Goal: Transaction & Acquisition: Obtain resource

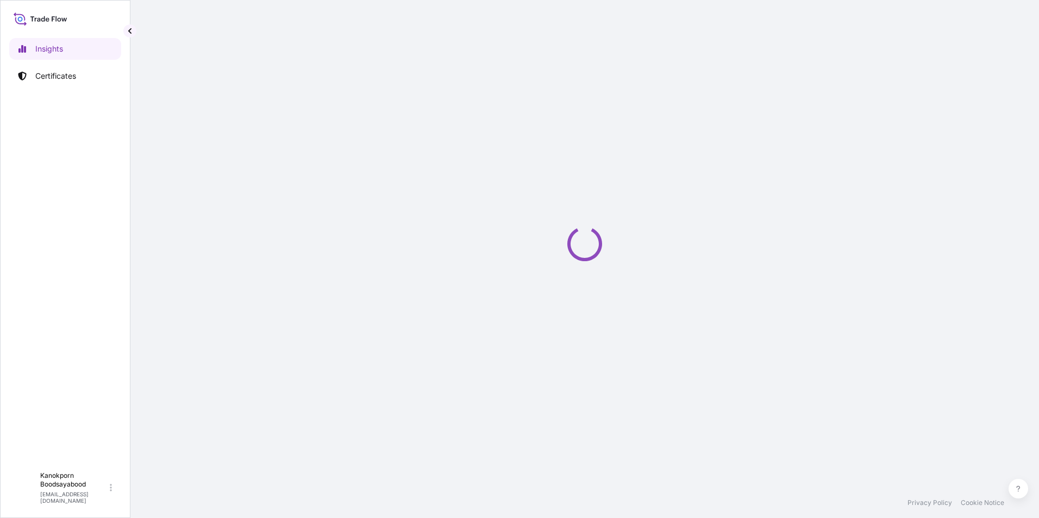
select select "2025"
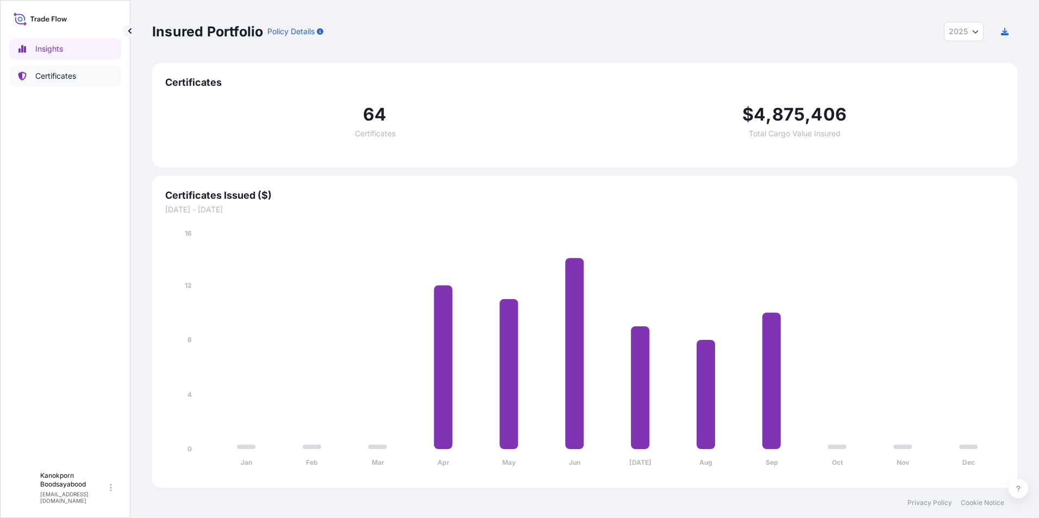
click at [46, 77] on p "Certificates" at bounding box center [55, 76] width 41 height 11
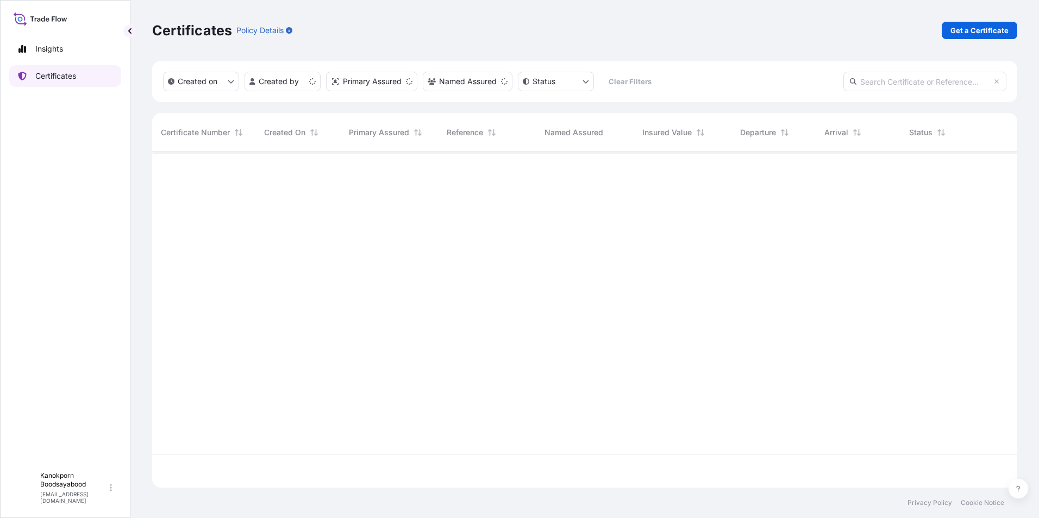
scroll to position [334, 857]
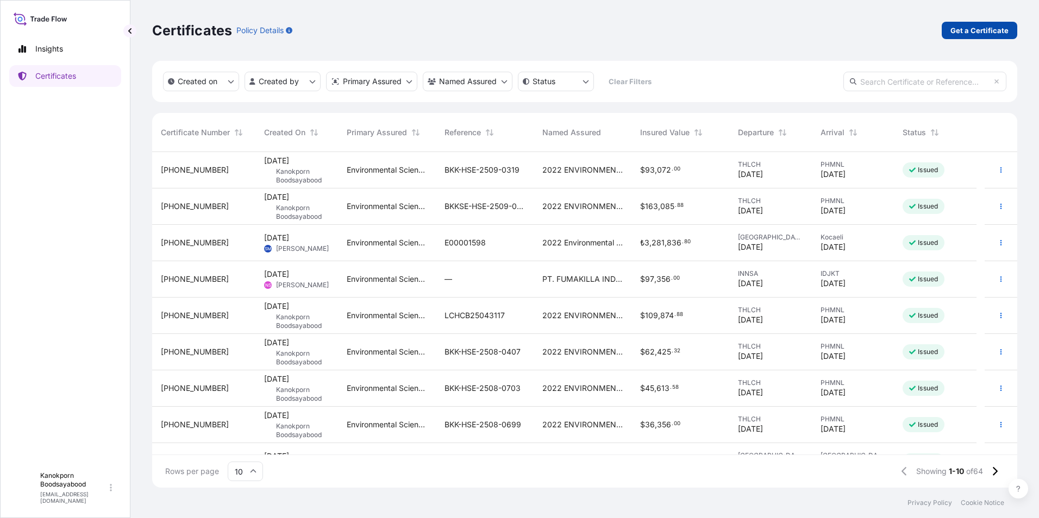
click at [986, 35] on p "Get a Certificate" at bounding box center [979, 30] width 58 height 11
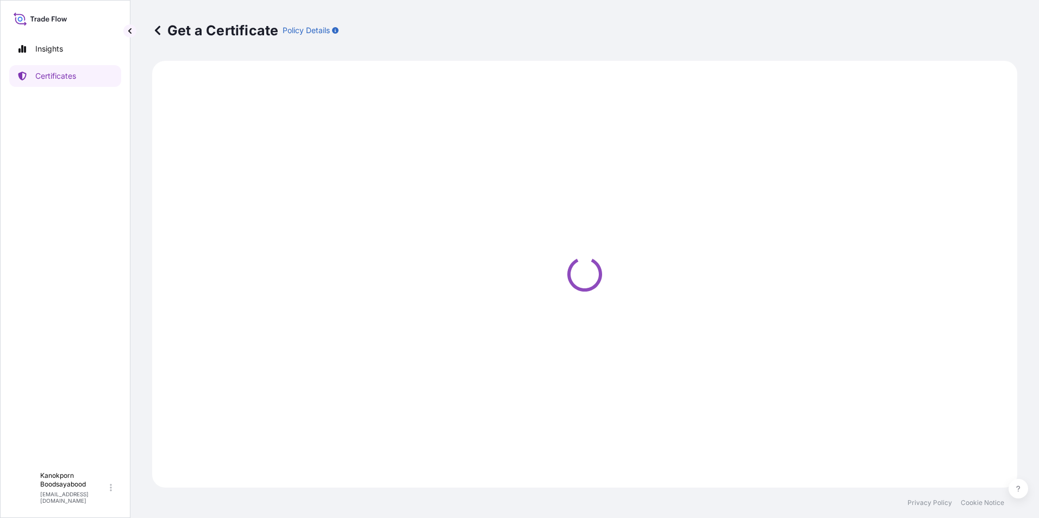
select select "Sea"
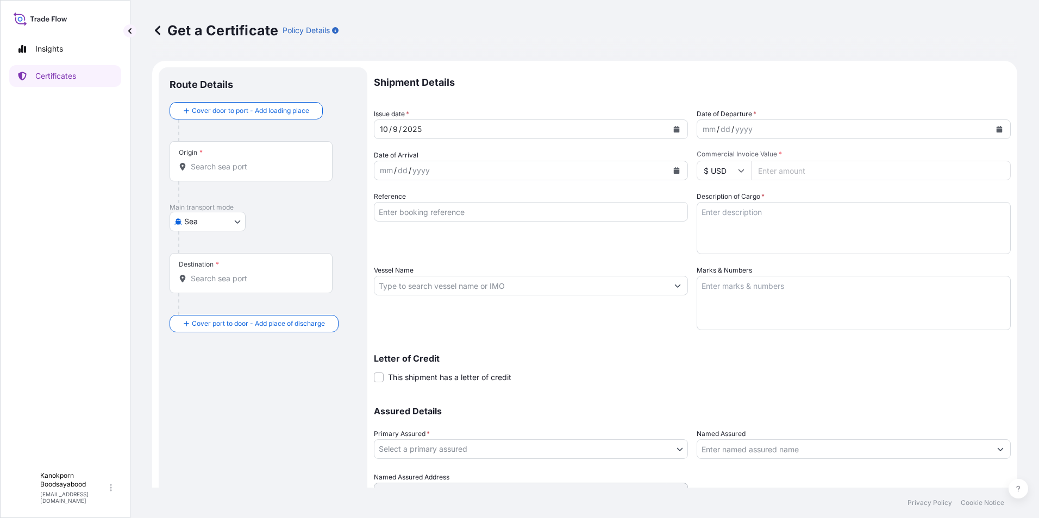
click at [211, 172] on div "Origin *" at bounding box center [251, 161] width 163 height 40
click at [211, 172] on input "Origin *" at bounding box center [255, 166] width 128 height 11
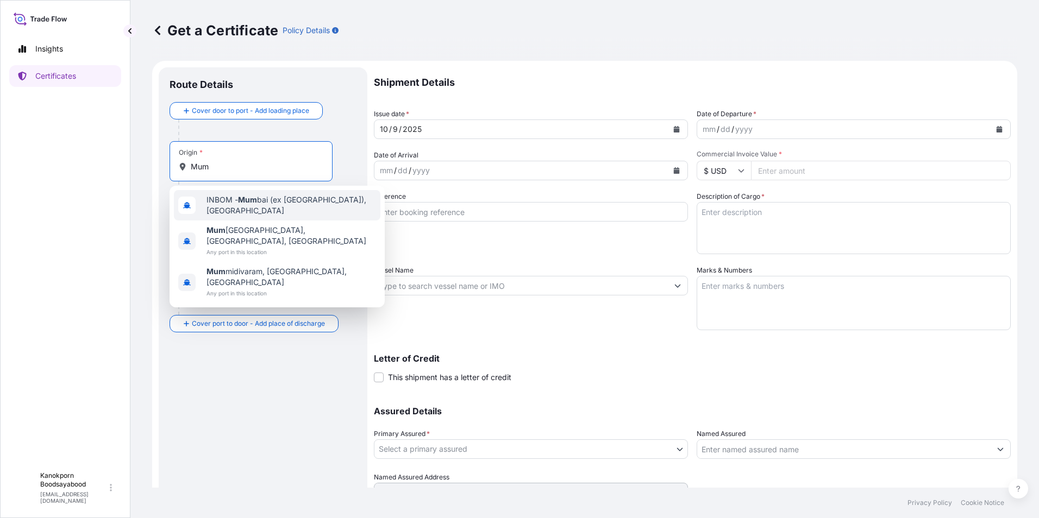
click at [229, 198] on span "INBOM - Mum bai (ex [GEOGRAPHIC_DATA]), [GEOGRAPHIC_DATA]" at bounding box center [292, 206] width 170 height 22
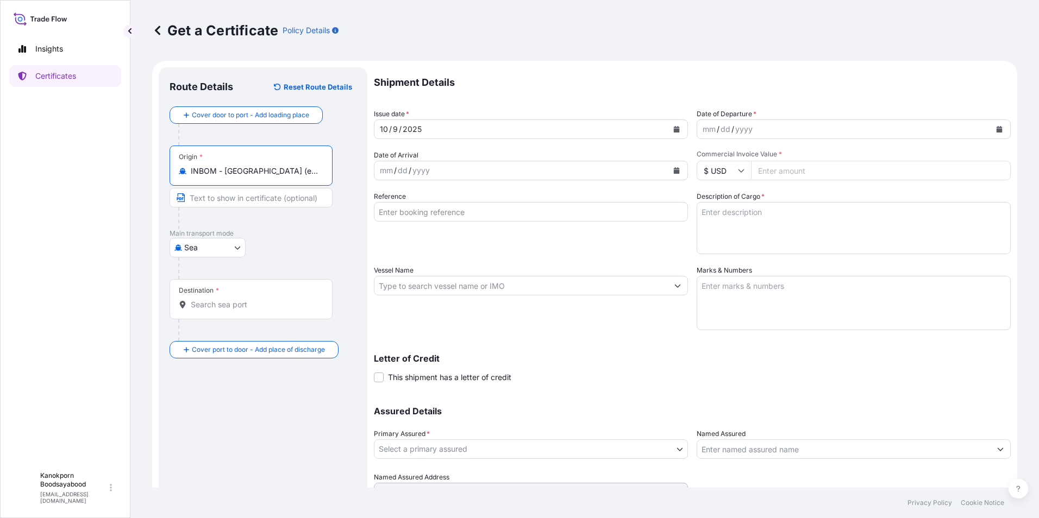
type input "INBOM - [GEOGRAPHIC_DATA] (ex [GEOGRAPHIC_DATA]), [GEOGRAPHIC_DATA]"
click at [239, 249] on body "3 options available. Insights Certificates K Kanokporn Boodsayabood [EMAIL_ADDR…" at bounding box center [519, 259] width 1039 height 518
click at [190, 274] on div "Air" at bounding box center [207, 276] width 67 height 20
select select "Air"
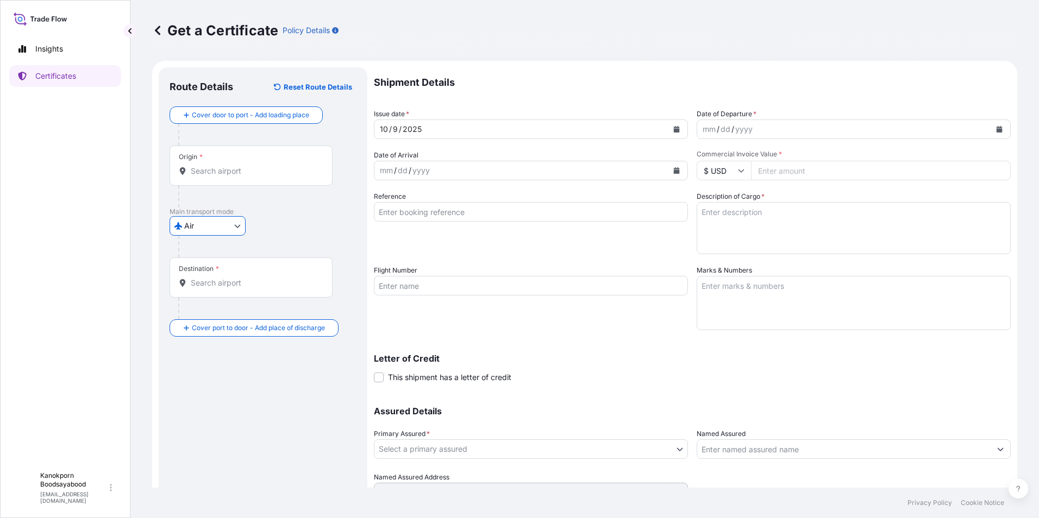
click at [241, 177] on div "Origin *" at bounding box center [251, 166] width 163 height 40
click at [241, 177] on input "Origin *" at bounding box center [255, 171] width 128 height 11
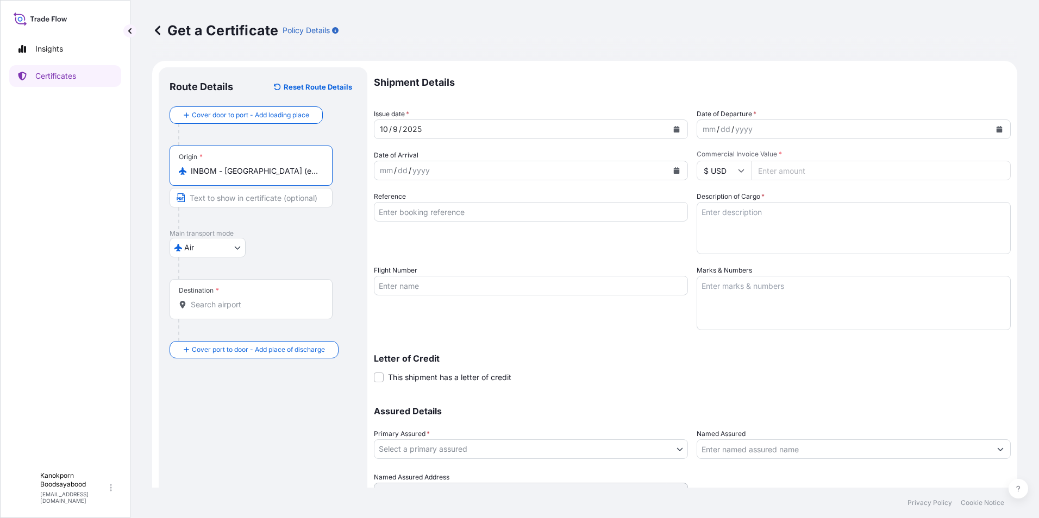
type input "INBOM - [GEOGRAPHIC_DATA] (ex [GEOGRAPHIC_DATA]), [GEOGRAPHIC_DATA]"
click at [208, 307] on input "Destination *" at bounding box center [255, 304] width 128 height 11
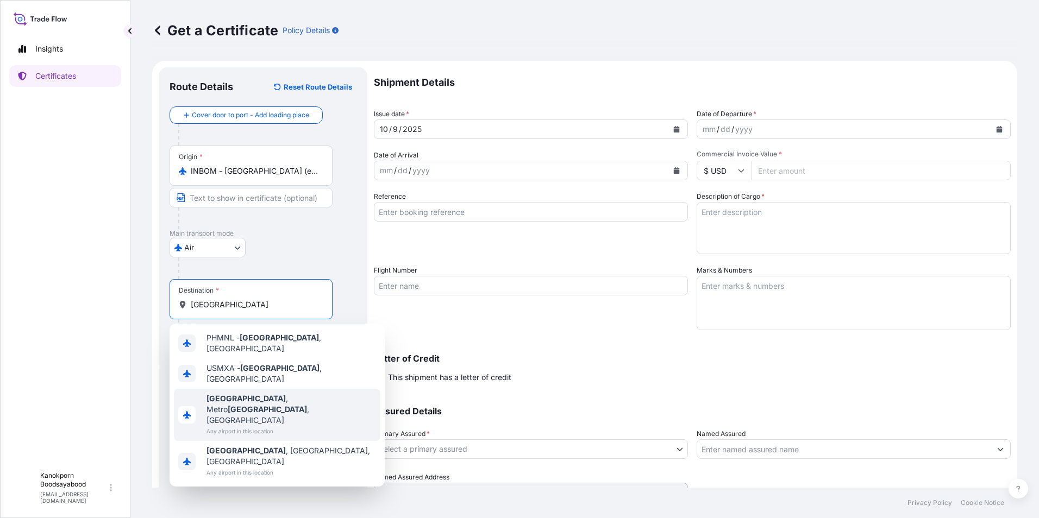
click at [277, 395] on span "[GEOGRAPHIC_DATA] , [GEOGRAPHIC_DATA] , [GEOGRAPHIC_DATA]" at bounding box center [292, 409] width 170 height 33
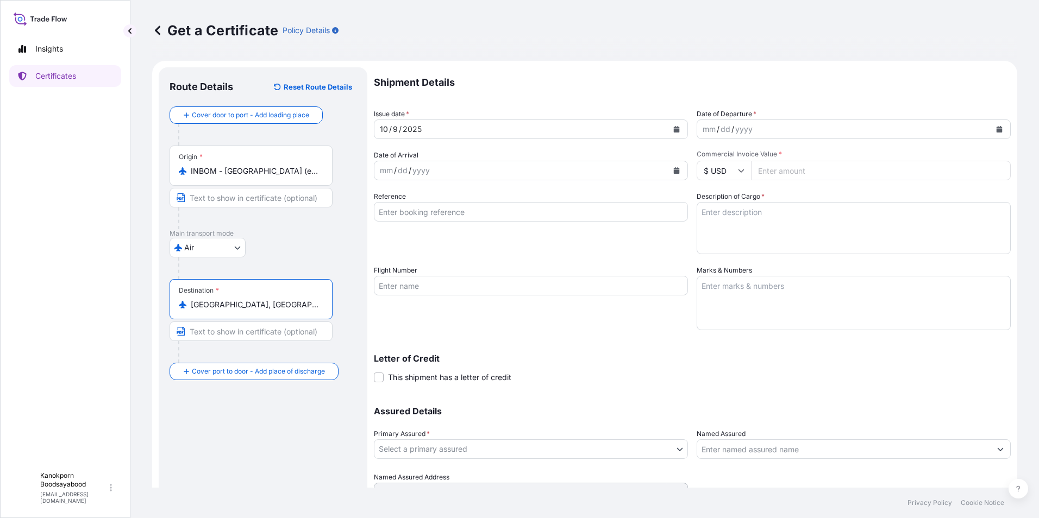
type input "[GEOGRAPHIC_DATA], [GEOGRAPHIC_DATA], [GEOGRAPHIC_DATA]"
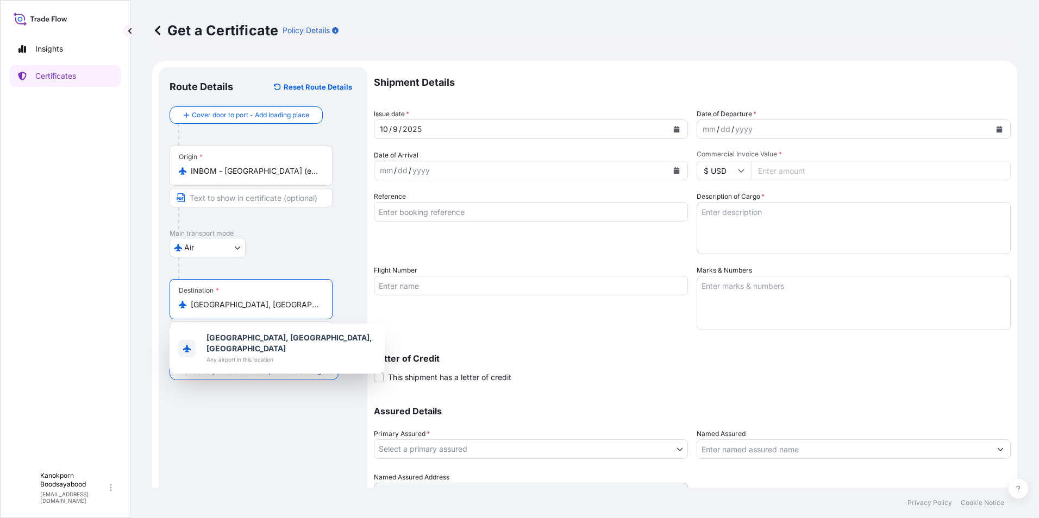
click at [997, 129] on icon "Calendar" at bounding box center [1000, 129] width 6 height 7
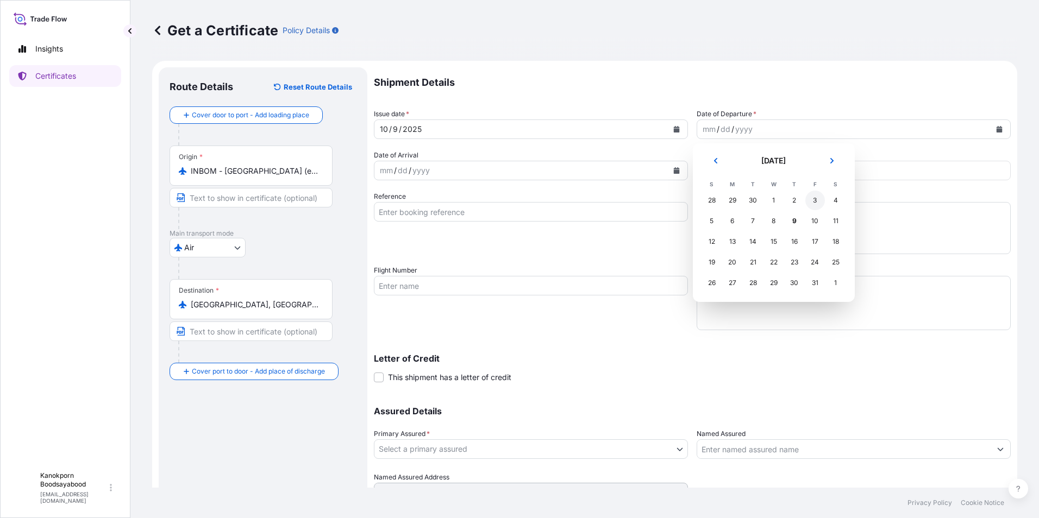
click at [812, 199] on div "3" at bounding box center [815, 201] width 20 height 20
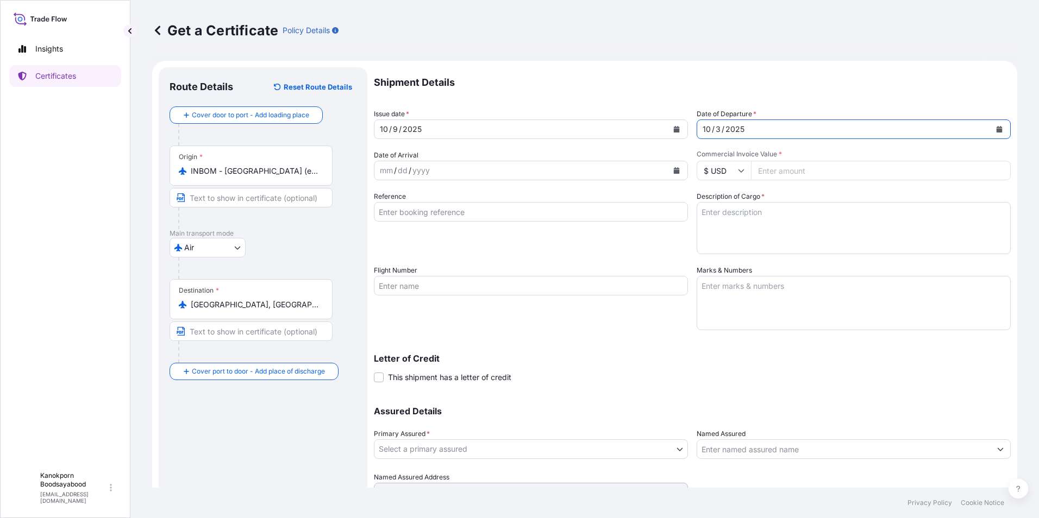
click at [674, 168] on icon "Calendar" at bounding box center [677, 170] width 6 height 7
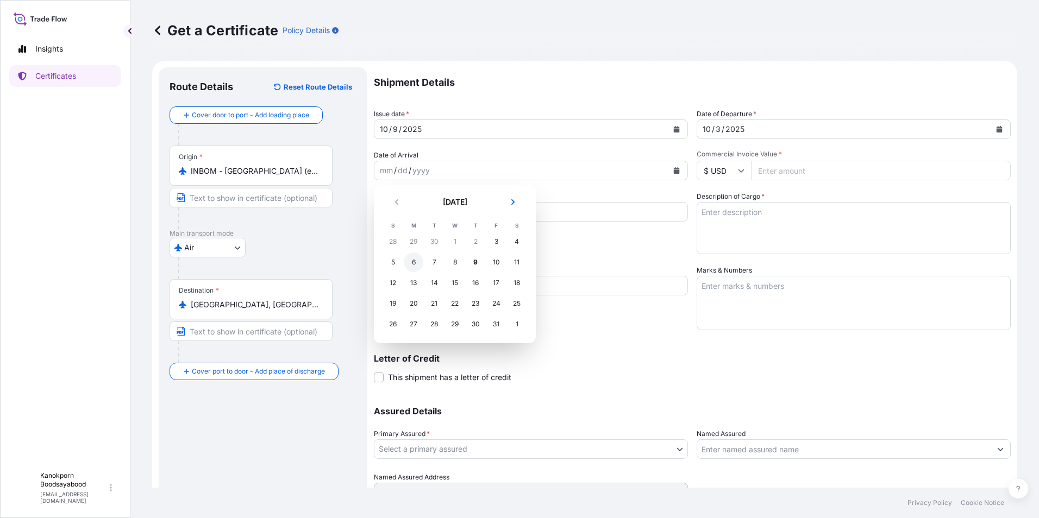
click at [408, 264] on div "6" at bounding box center [414, 263] width 20 height 20
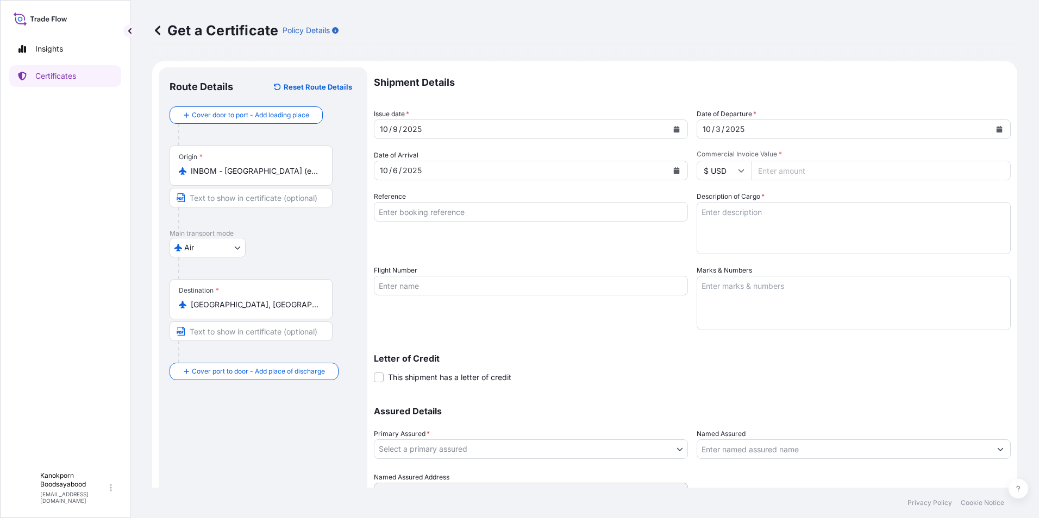
click at [800, 173] on input "Commercial Invoice Value *" at bounding box center [881, 171] width 260 height 20
type input "2805.00"
type input "BOM-25090255"
type input "EY0205 / EY0440"
type input "Multi-Mix International Manufacturing Corp."
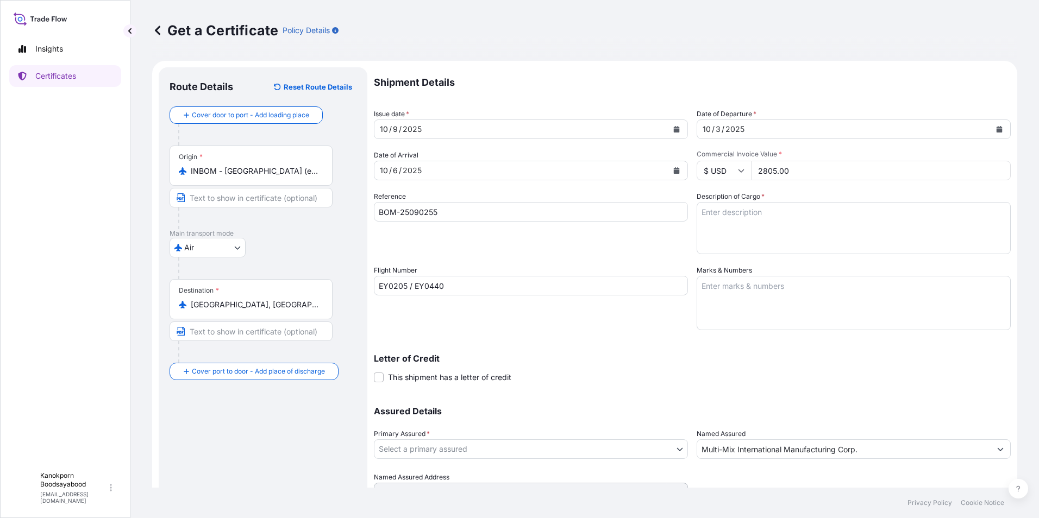
drag, startPoint x: 713, startPoint y: 219, endPoint x: 711, endPoint y: 214, distance: 5.7
click at [713, 219] on textarea "Description of Cargo *" at bounding box center [854, 228] width 314 height 52
paste textarea "TRANSFLUTHRIN TC 1X30KG DRM WW (03820398)"
click at [697, 223] on textarea "TRANSFLUTHRIN TC 1X30KG DRM WW (03820398)" at bounding box center [854, 228] width 314 height 52
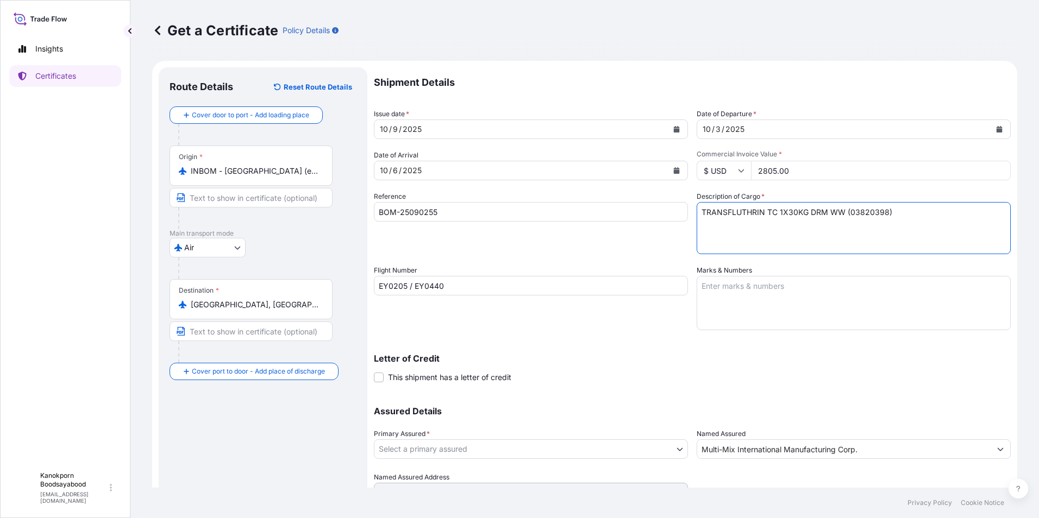
type textarea "TRANSFLUTHRIN TC 1X30KG DRM WW (03820398)"
click at [714, 289] on textarea "Marks & Numbers" at bounding box center [854, 303] width 314 height 54
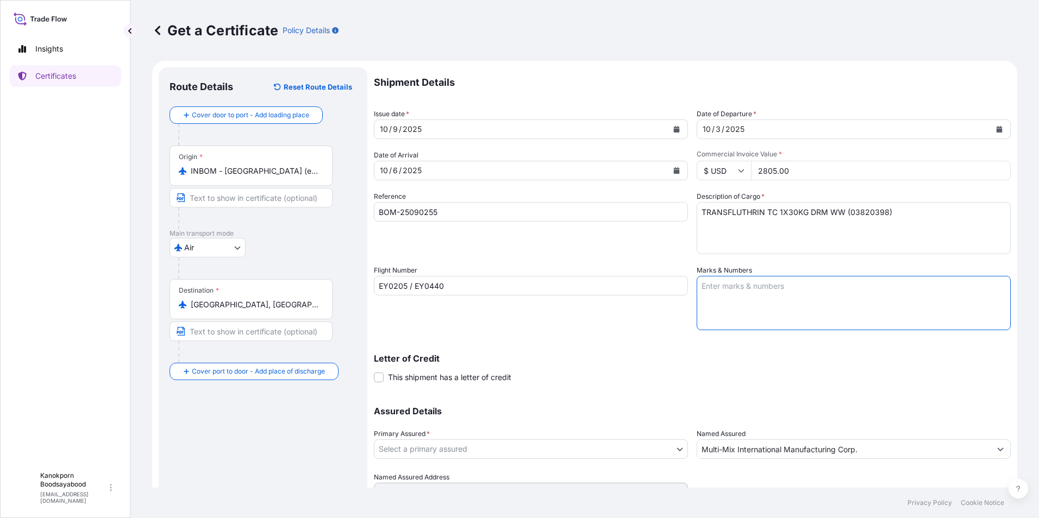
paste textarea "MULTI-MIX INTERNATIONAL MANUFACTURING CORP. PO: US01-009847 D00001161 TRANSFLUT…"
click at [697, 313] on textarea "MULTI-MIX INTERNATIONAL MANUFACTURING CORP. PO: US01-009847 D00001161 TRANSFLUT…" at bounding box center [854, 303] width 314 height 54
click at [697, 296] on textarea "MULTI-MIX INTERNATIONAL MANUFACTURING CORP. PO: US01-009847 D00001161 TRANSFLUT…" at bounding box center [854, 303] width 314 height 54
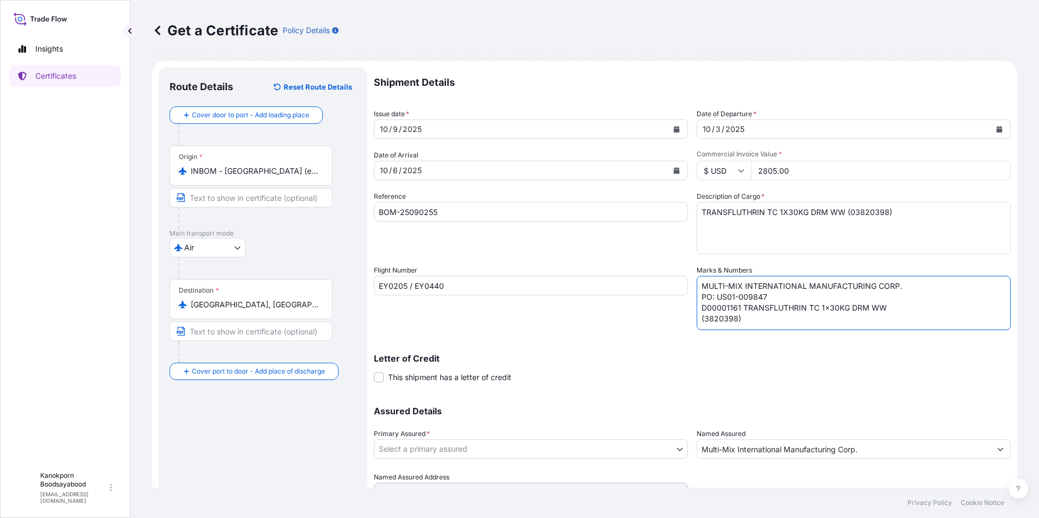
type textarea "MULTI-MIX INTERNATIONAL MANUFACTURING CORP. PO: US01-009847 D00001161 TRANSFLUT…"
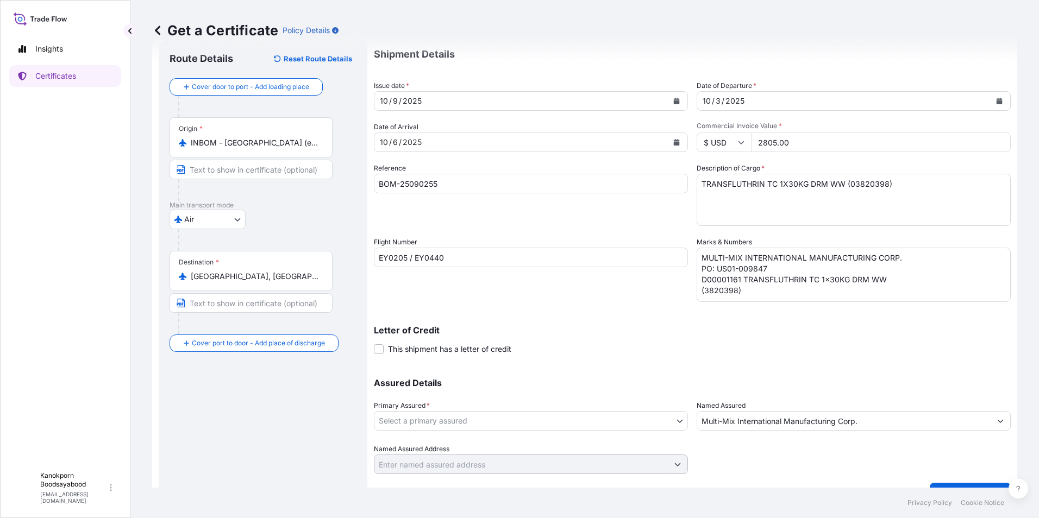
scroll to position [52, 0]
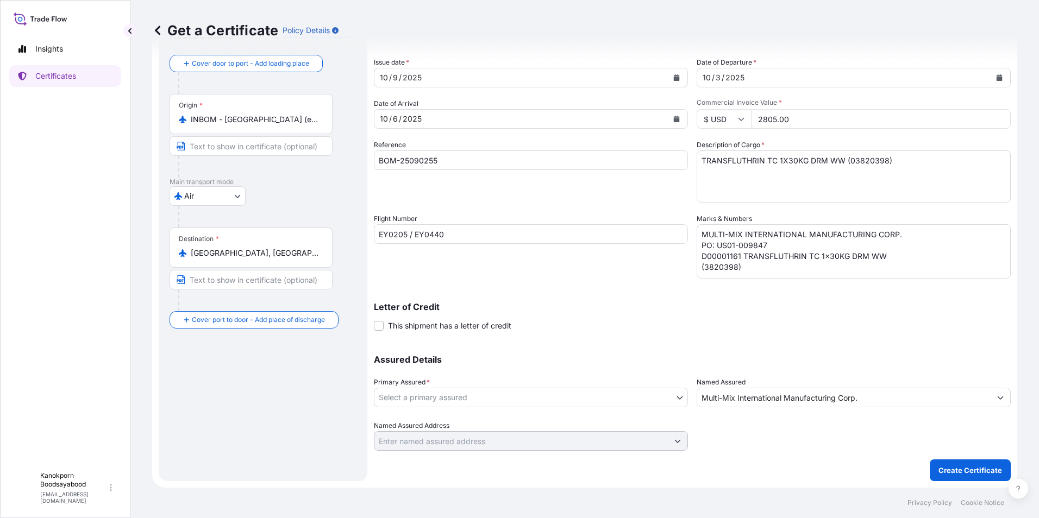
click at [515, 401] on body "Insights Certificates K Kanokporn Boodsayabood [EMAIL_ADDRESS][DOMAIN_NAME] Get…" at bounding box center [519, 259] width 1039 height 518
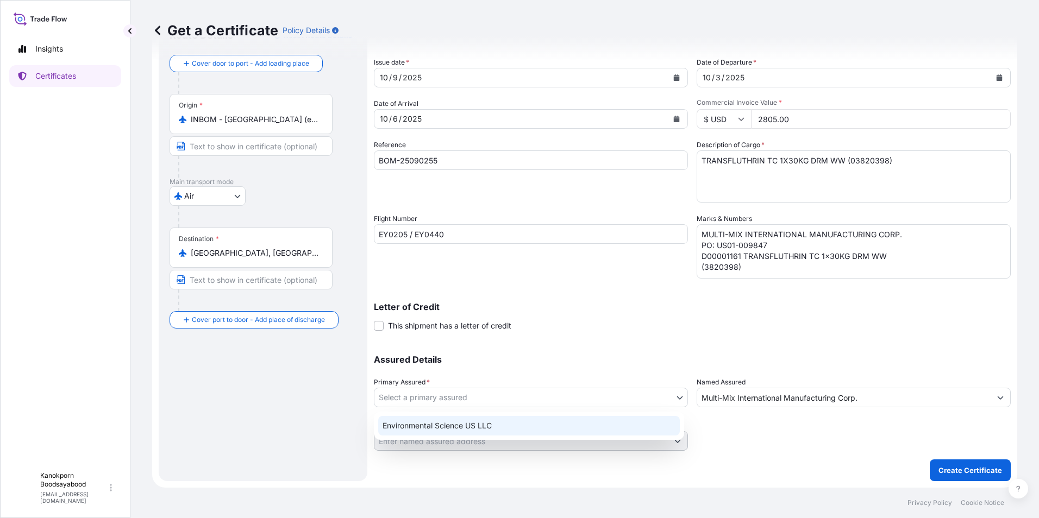
click at [484, 422] on div "Environmental Science US LLC" at bounding box center [529, 426] width 302 height 20
select select "32009"
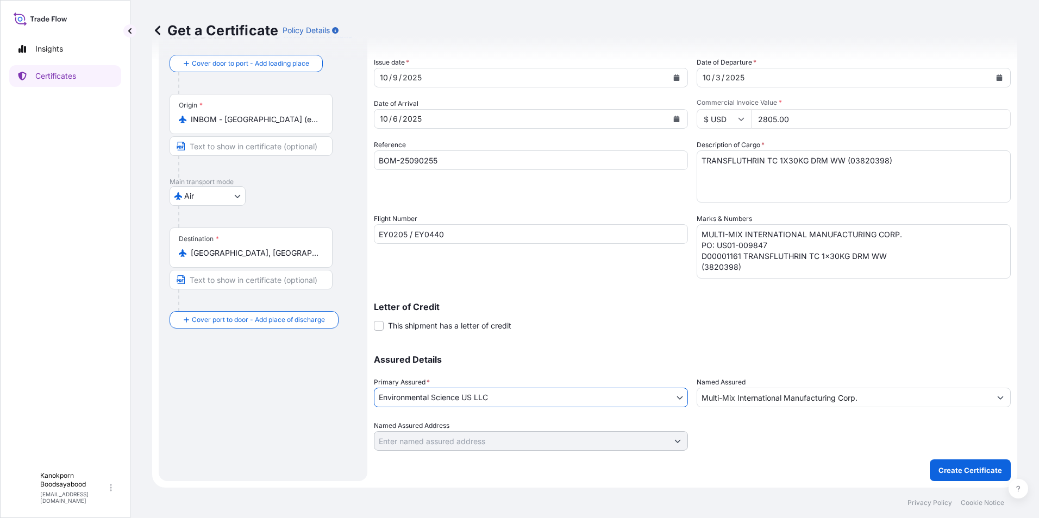
click at [799, 428] on div at bounding box center [854, 436] width 314 height 30
click at [960, 471] on p "Create Certificate" at bounding box center [971, 470] width 64 height 11
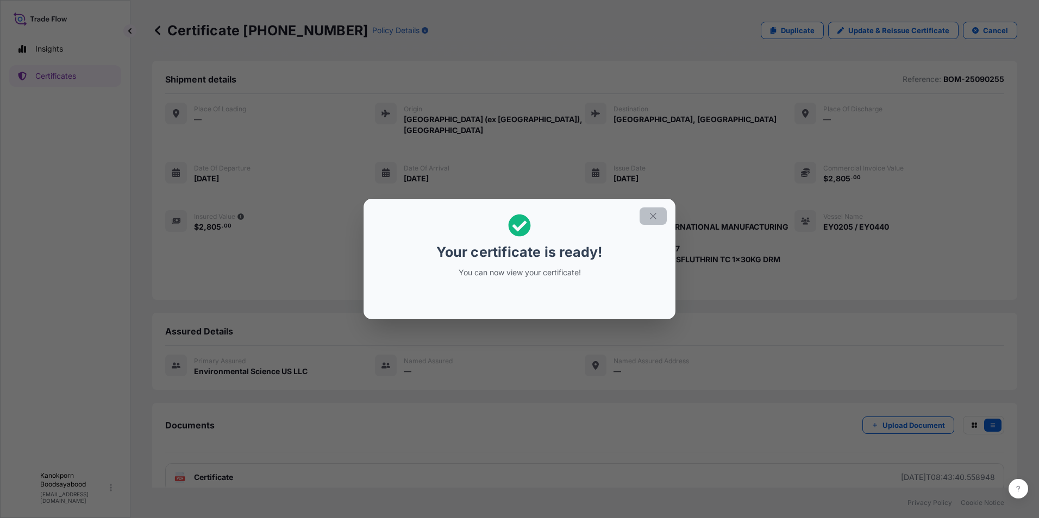
click at [649, 216] on icon "button" at bounding box center [653, 216] width 10 height 10
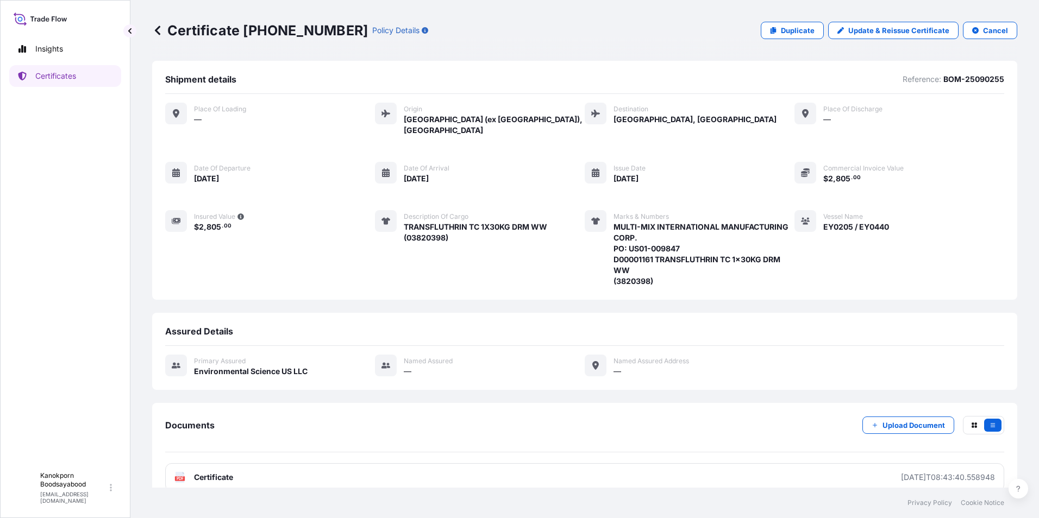
scroll to position [6, 0]
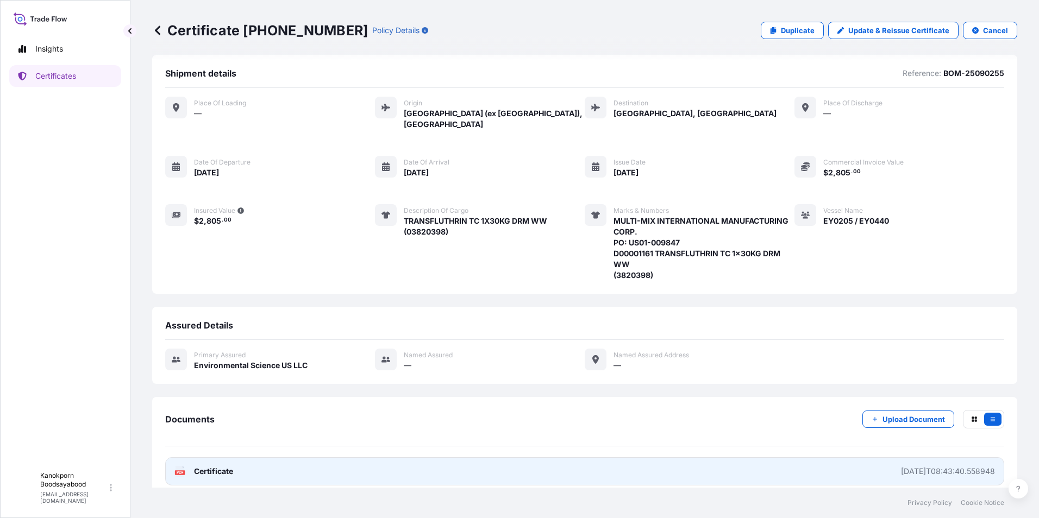
click at [649, 464] on link "PDF Certificate [DATE]T08:43:40.558948" at bounding box center [584, 472] width 839 height 28
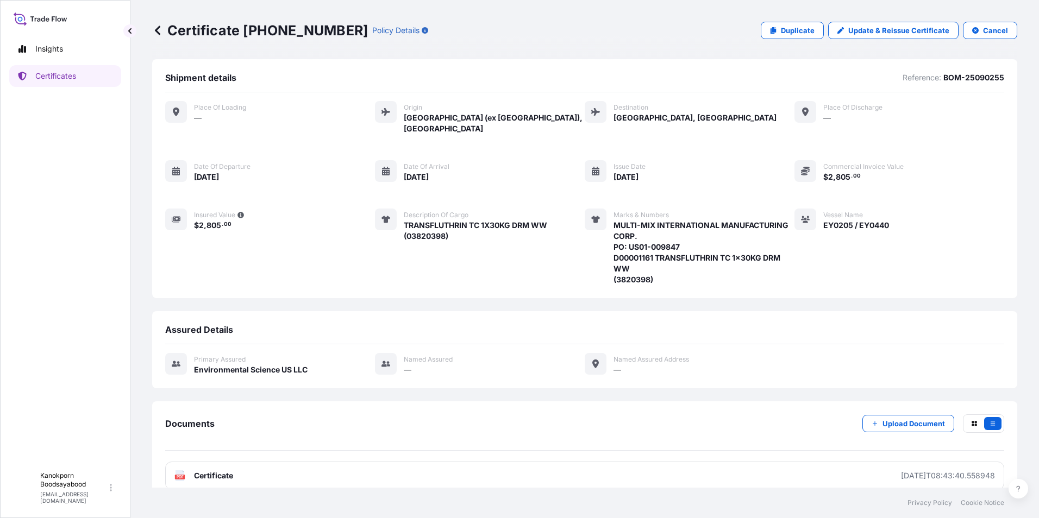
scroll to position [0, 0]
click at [156, 30] on icon at bounding box center [157, 30] width 5 height 9
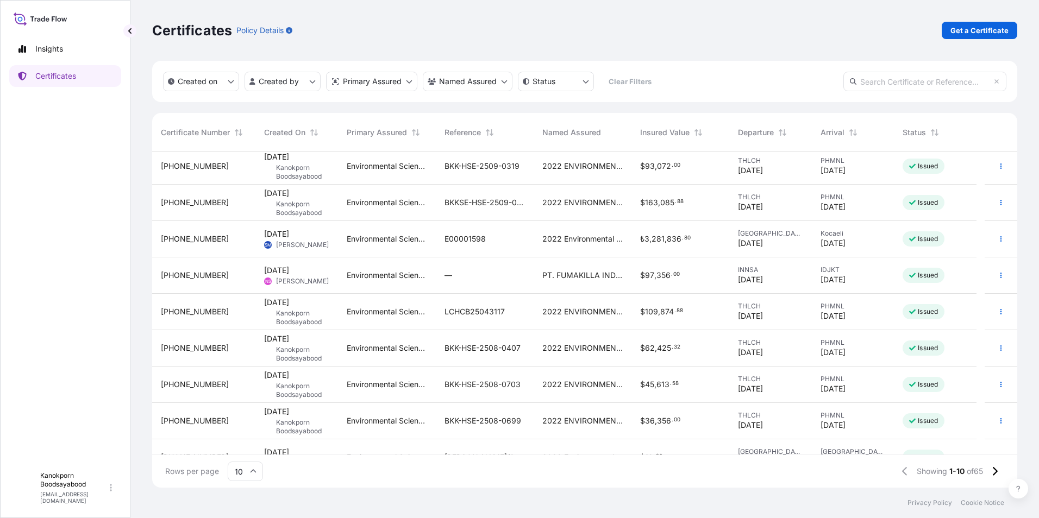
scroll to position [61, 0]
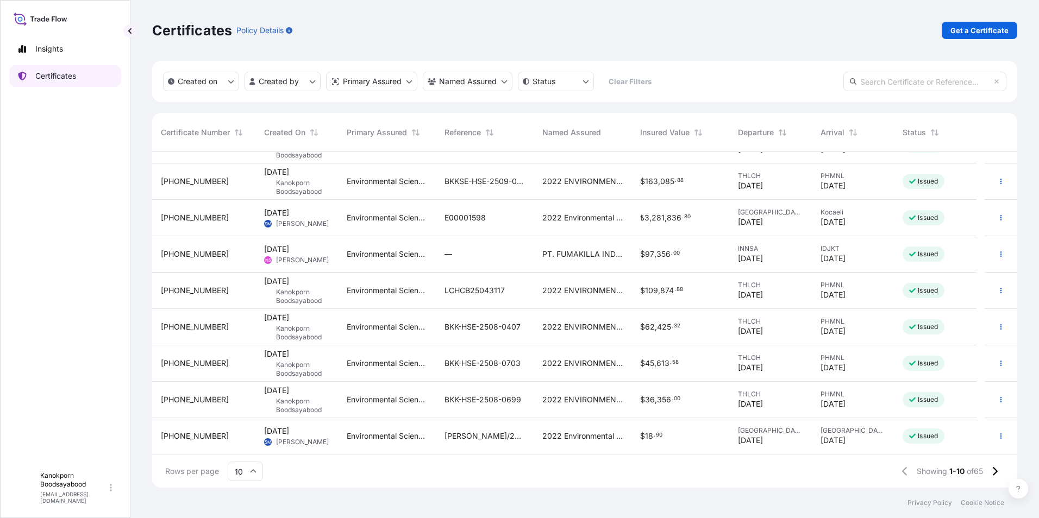
click at [54, 75] on p "Certificates" at bounding box center [55, 76] width 41 height 11
click at [978, 24] on link "Get a Certificate" at bounding box center [980, 30] width 76 height 17
select select "Sea"
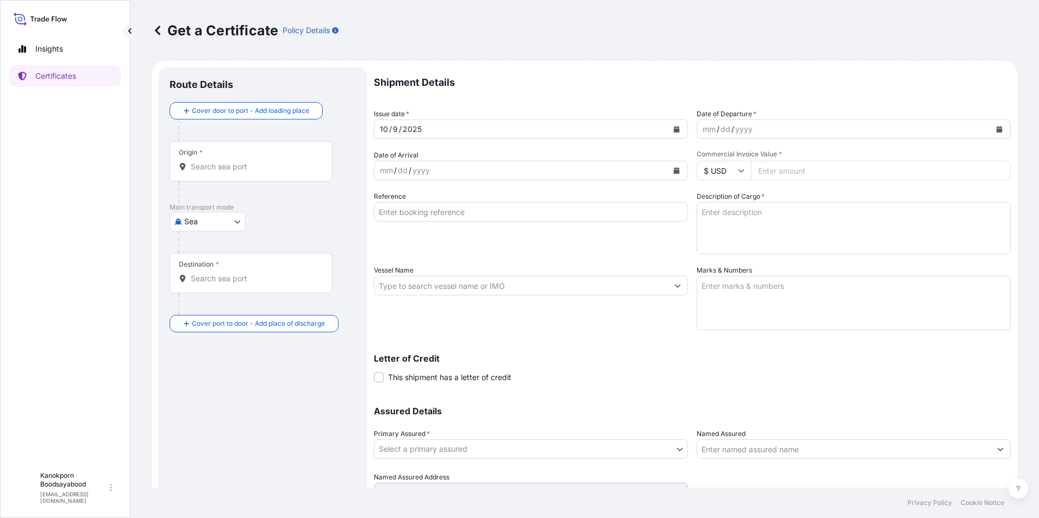
click at [717, 292] on textarea "Marks & Numbers" at bounding box center [854, 303] width 314 height 54
paste textarea "EARTH HOMECARE PRODUCTS ([GEOGRAPHIC_DATA]),INC. P/O. PO57 ROD-03-001.2 RACUMIN…"
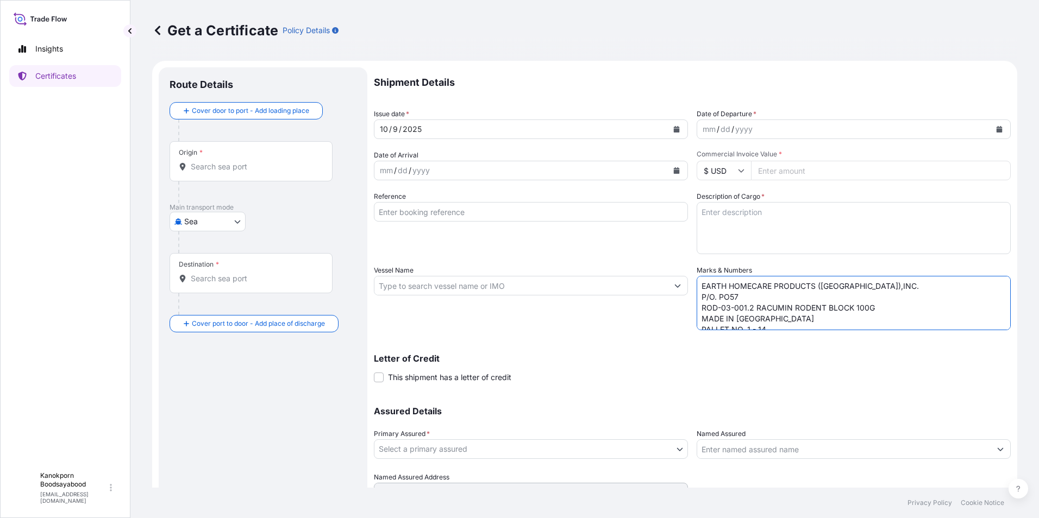
scroll to position [4, 0]
type textarea "EARTH HOMECARE PRODUCTS ([GEOGRAPHIC_DATA]),INC. P/O. PO57 ROD-03-001.2 RACUMIN…"
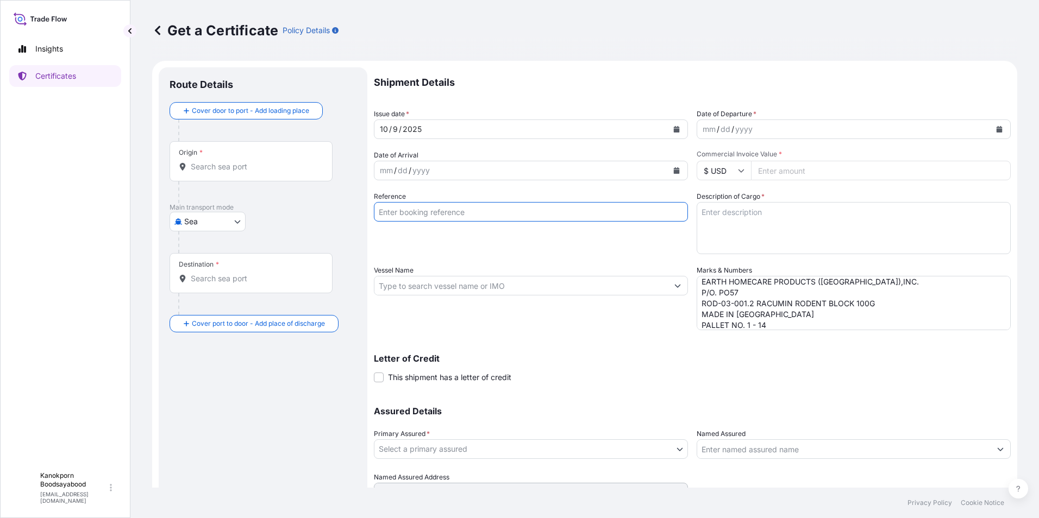
click at [423, 211] on input "Reference" at bounding box center [531, 212] width 314 height 20
paste input "AS [PERSON_NAME]540N"
type input "AS [PERSON_NAME]540N"
drag, startPoint x: 476, startPoint y: 214, endPoint x: 374, endPoint y: 212, distance: 101.1
click at [374, 214] on input "AS [PERSON_NAME]540N" at bounding box center [531, 212] width 314 height 20
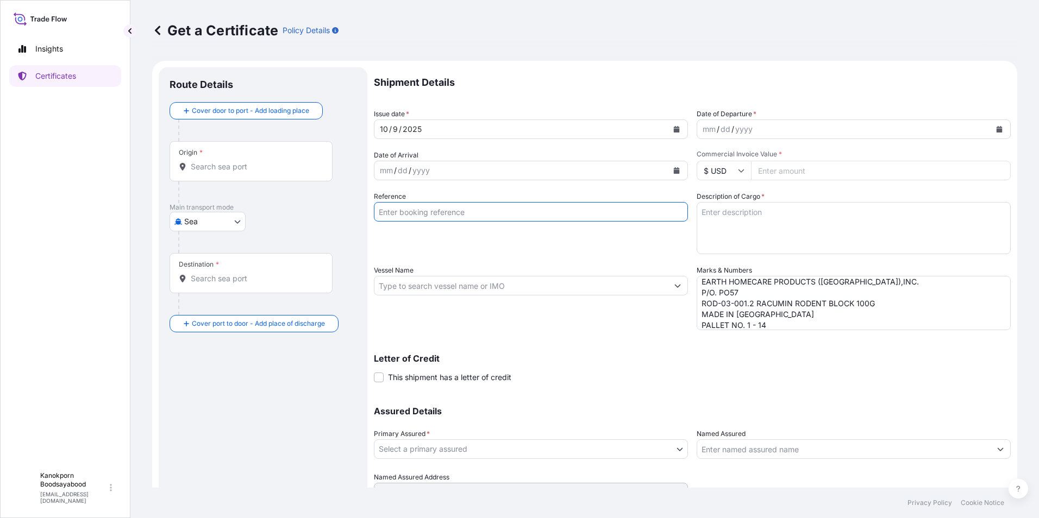
click at [458, 296] on div "Vessel Name" at bounding box center [531, 297] width 314 height 65
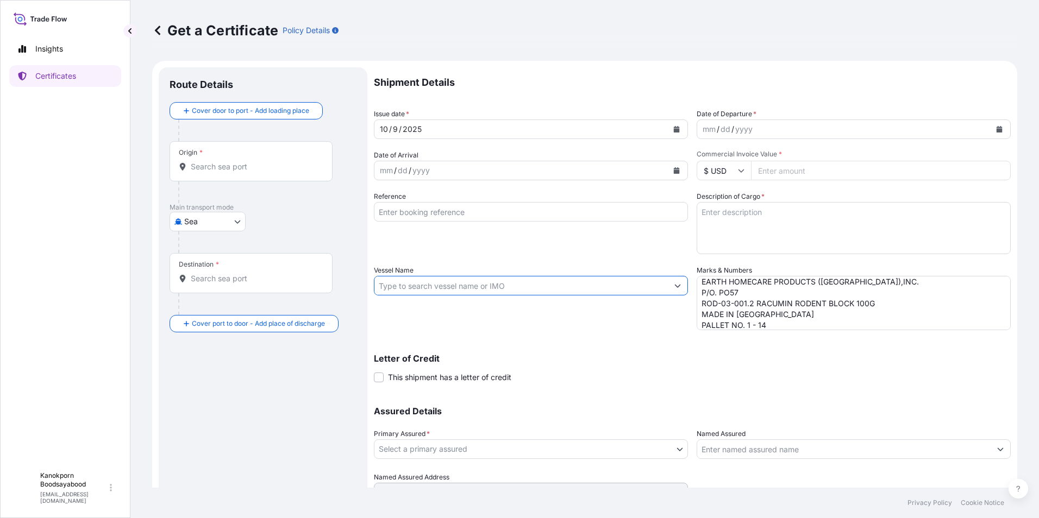
click at [453, 288] on input "Vessel Name" at bounding box center [520, 286] width 293 height 20
paste input "AS [PERSON_NAME]540N"
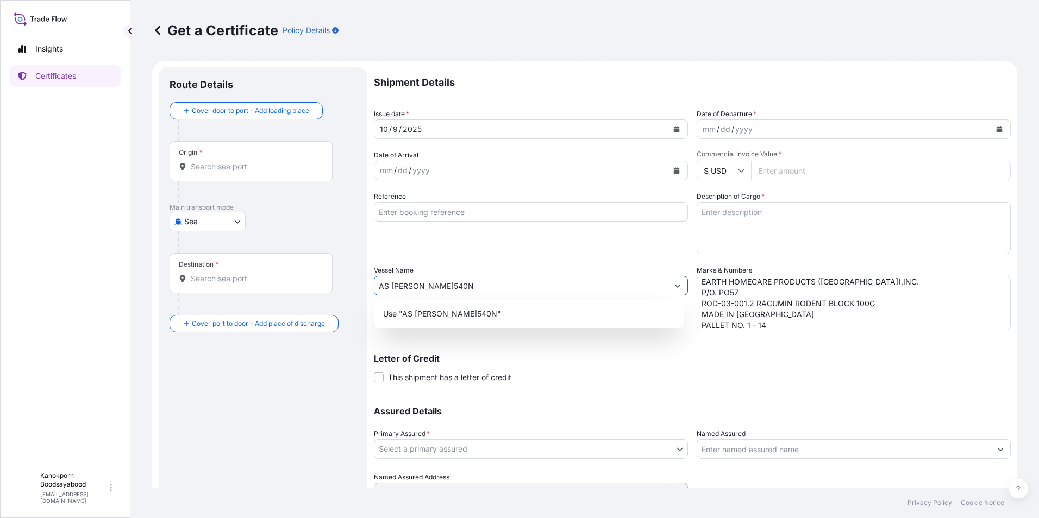
type input "AS [PERSON_NAME]540N"
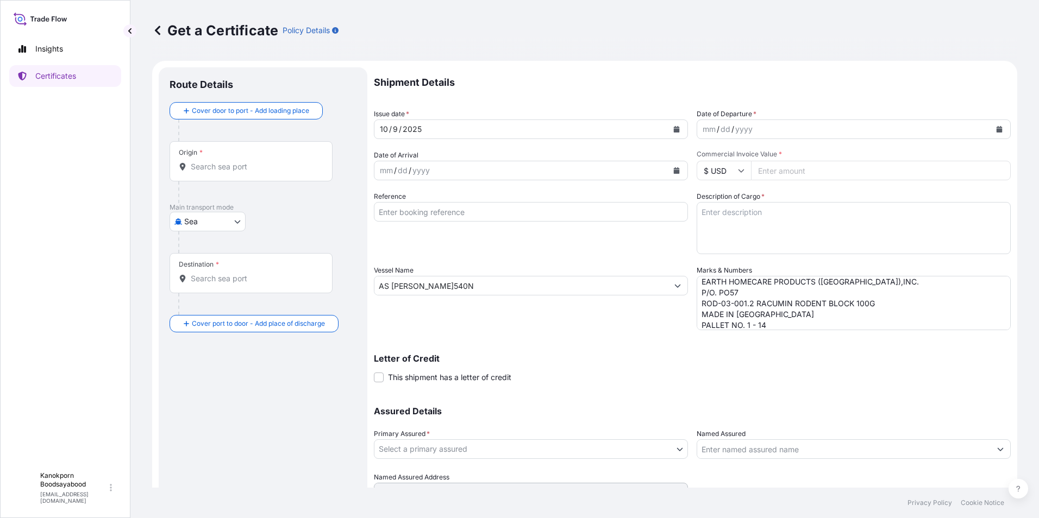
click at [774, 170] on input "Commercial Invoice Value *" at bounding box center [881, 171] width 260 height 20
paste input "36540.00"
type input "36540.00"
click at [408, 214] on input "Reference" at bounding box center [531, 212] width 314 height 20
paste input "BL number JKMNL0005085"
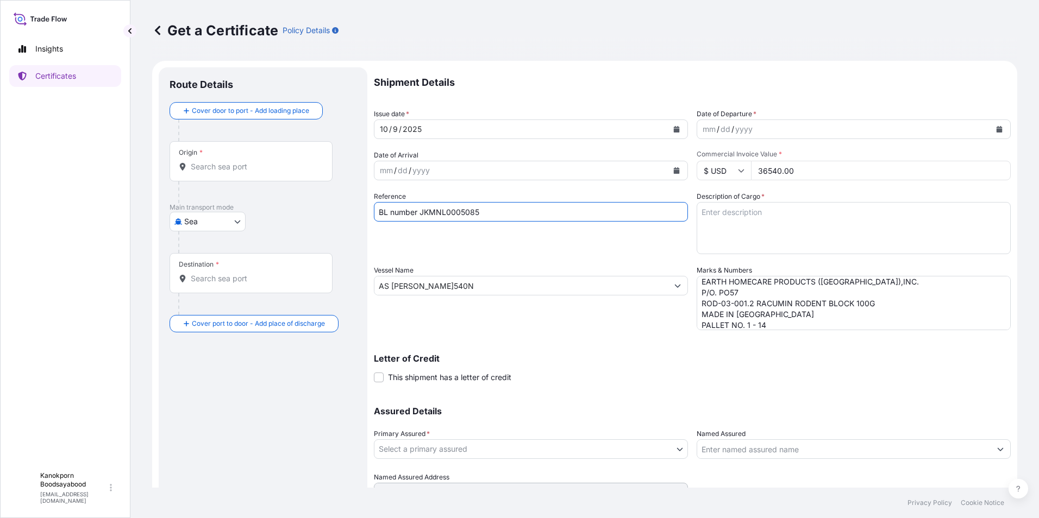
type input "BL number JKMNL0005085"
click at [741, 220] on textarea "Description of Cargo *" at bounding box center [854, 228] width 314 height 52
paste textarea "RACUMIN RODENT BLOCK RB 100X100G BAG PH"
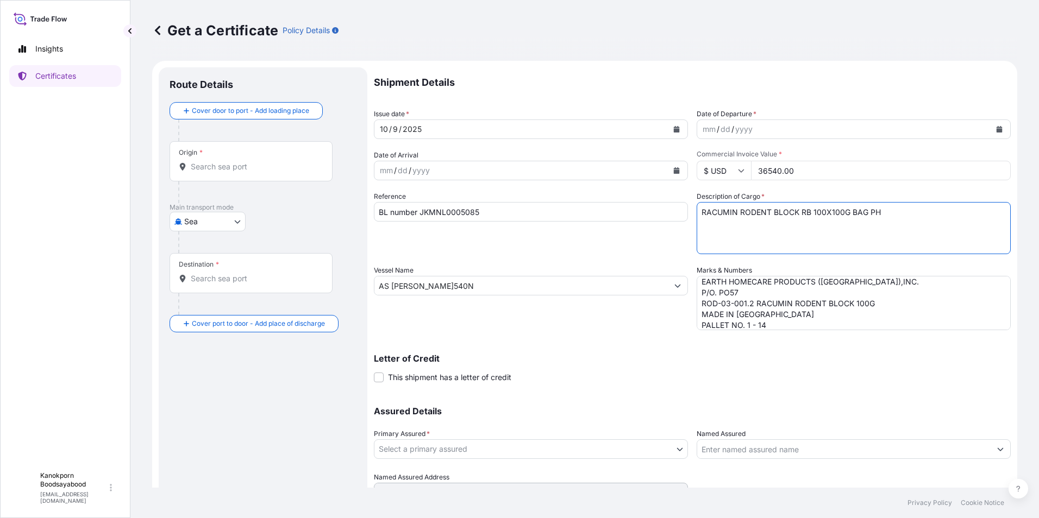
type textarea "RACUMIN RODENT BLOCK RB 100X100G BAG PH"
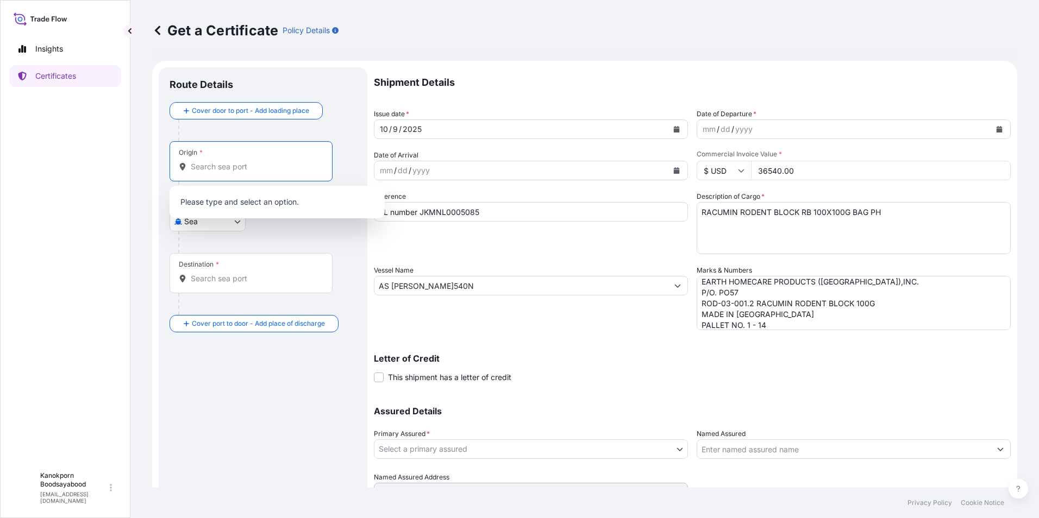
click at [233, 169] on input "Origin *" at bounding box center [255, 166] width 128 height 11
type input "K"
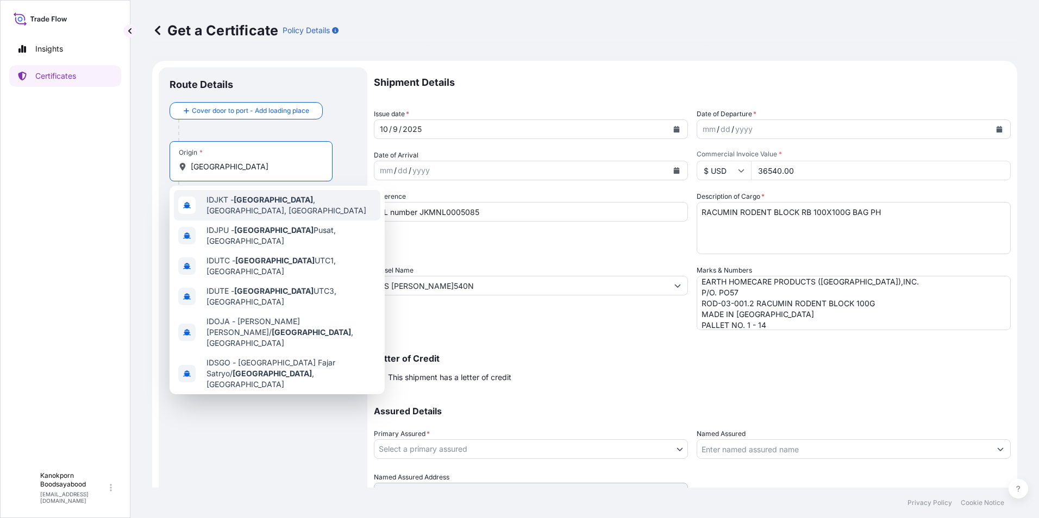
click at [246, 198] on span "IDJKT - [GEOGRAPHIC_DATA] , [GEOGRAPHIC_DATA], [GEOGRAPHIC_DATA]" at bounding box center [292, 206] width 170 height 22
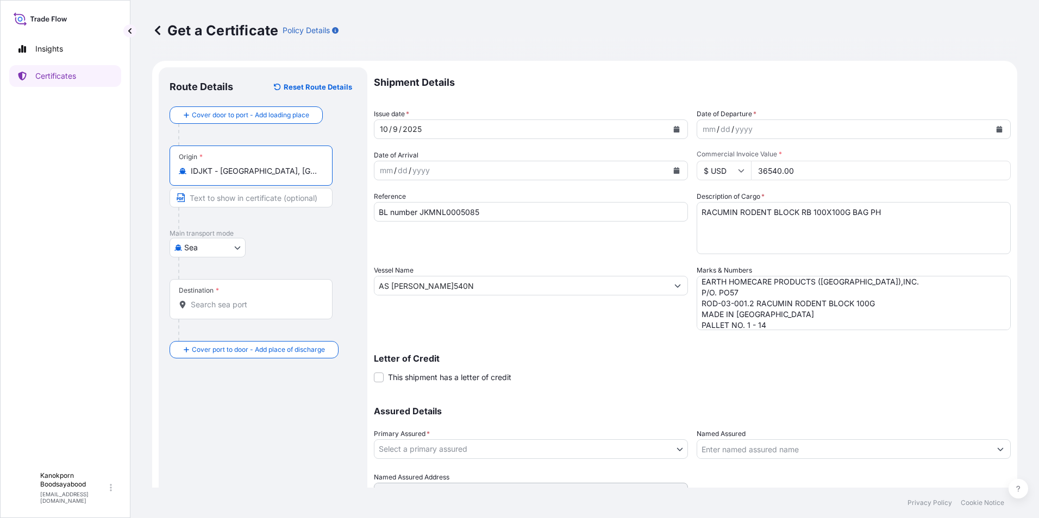
type input "IDJKT - [GEOGRAPHIC_DATA], [GEOGRAPHIC_DATA], [GEOGRAPHIC_DATA]"
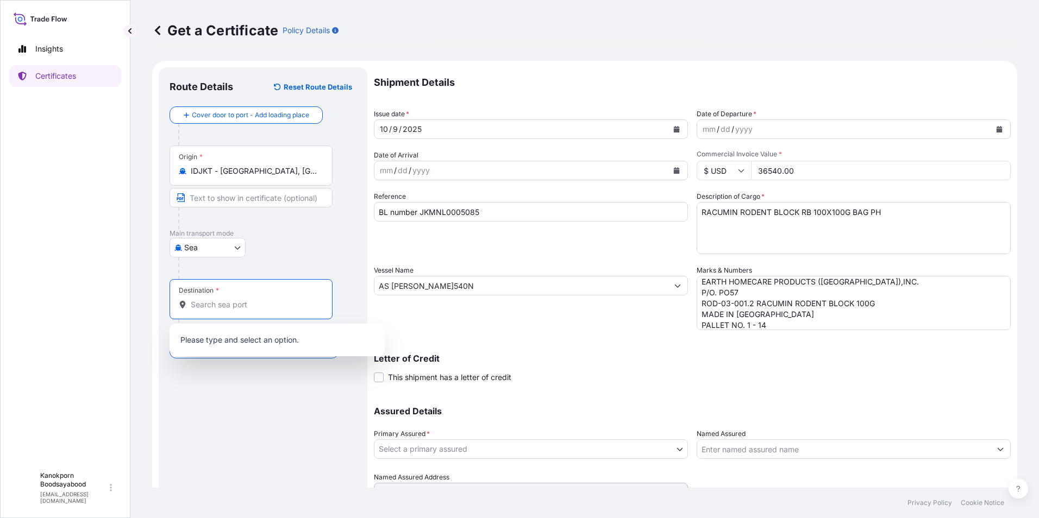
click at [216, 307] on input "Destination *" at bounding box center [255, 304] width 128 height 11
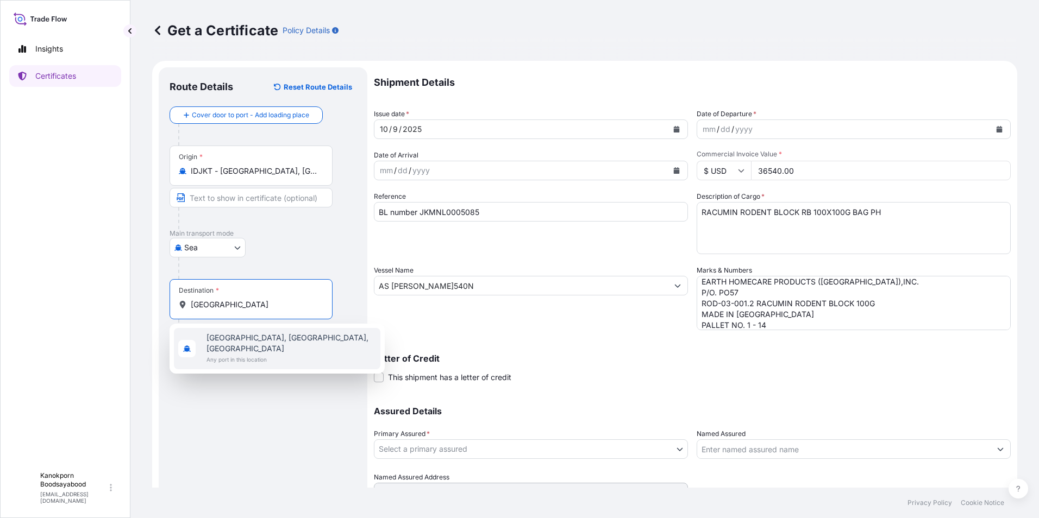
click at [248, 354] on span "Any port in this location" at bounding box center [292, 359] width 170 height 11
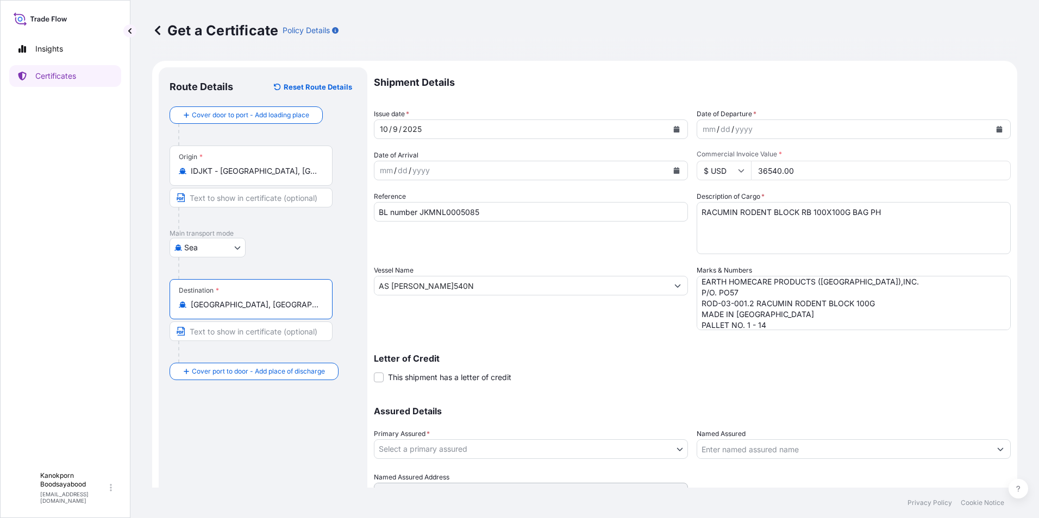
drag, startPoint x: 314, startPoint y: 308, endPoint x: 186, endPoint y: 303, distance: 127.8
click at [186, 303] on div "[GEOGRAPHIC_DATA], [GEOGRAPHIC_DATA], [GEOGRAPHIC_DATA]" at bounding box center [251, 304] width 145 height 11
click at [237, 303] on input "[GEOGRAPHIC_DATA], [GEOGRAPHIC_DATA], [GEOGRAPHIC_DATA]" at bounding box center [255, 304] width 128 height 11
click at [315, 309] on input "[GEOGRAPHIC_DATA], [GEOGRAPHIC_DATA], [GEOGRAPHIC_DATA]" at bounding box center [255, 304] width 128 height 11
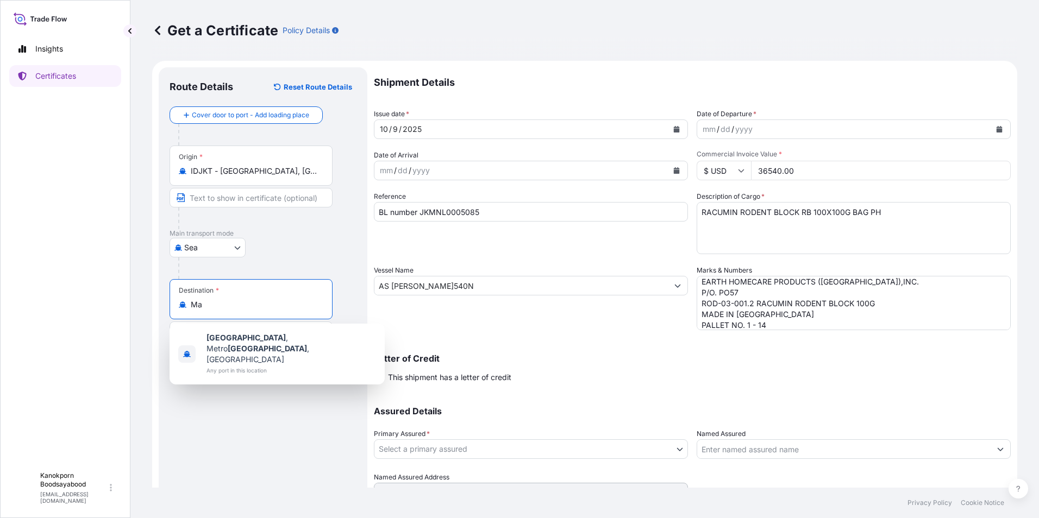
type input "M"
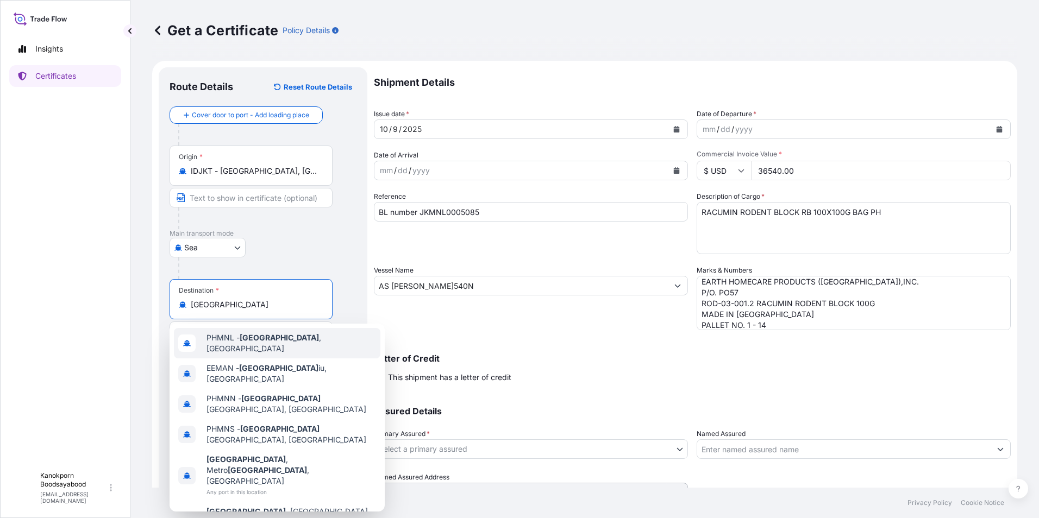
click at [249, 347] on div "PHMNL - [GEOGRAPHIC_DATA] , [GEOGRAPHIC_DATA]" at bounding box center [277, 343] width 207 height 30
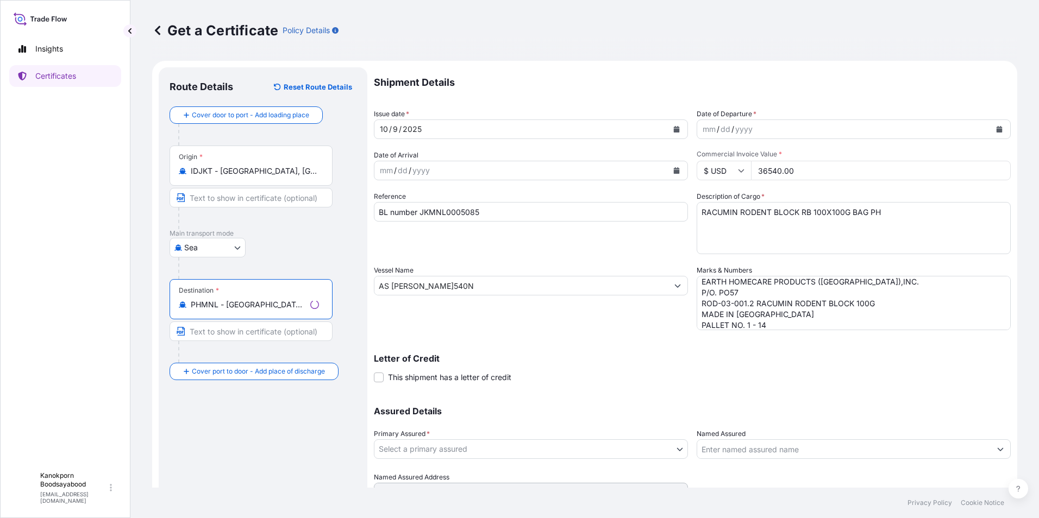
type input "PHMNL - [GEOGRAPHIC_DATA], [GEOGRAPHIC_DATA]"
click at [239, 456] on div "Route Details Reset Route Details Cover door to port - Add loading place Place …" at bounding box center [263, 300] width 187 height 444
click at [991, 129] on button "Calendar" at bounding box center [999, 129] width 17 height 17
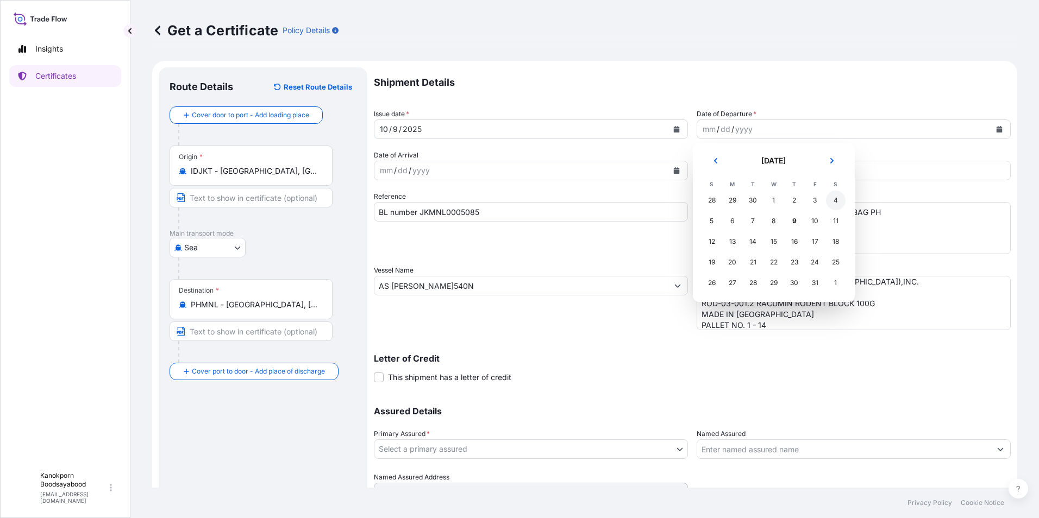
click at [835, 201] on div "4" at bounding box center [836, 201] width 20 height 20
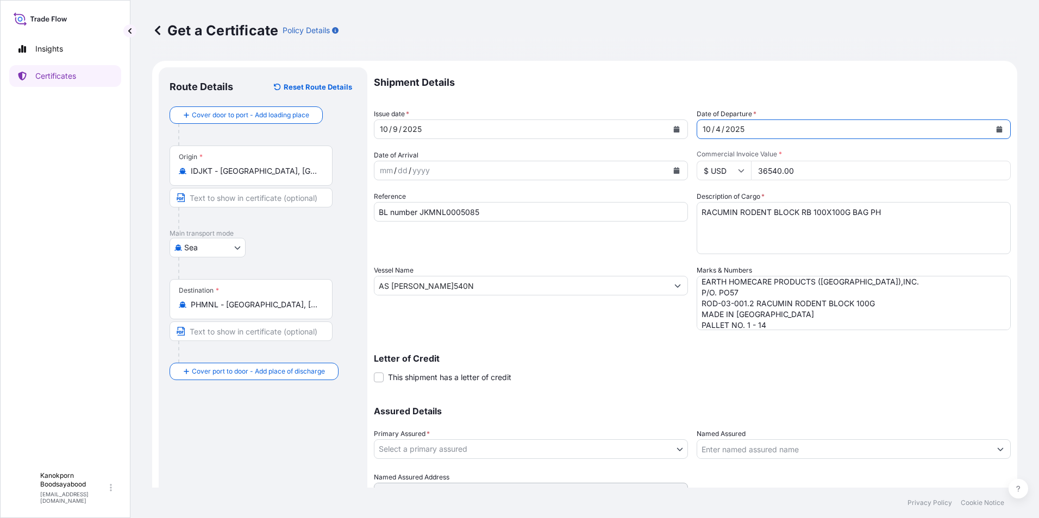
click at [674, 169] on icon "Calendar" at bounding box center [677, 170] width 6 height 7
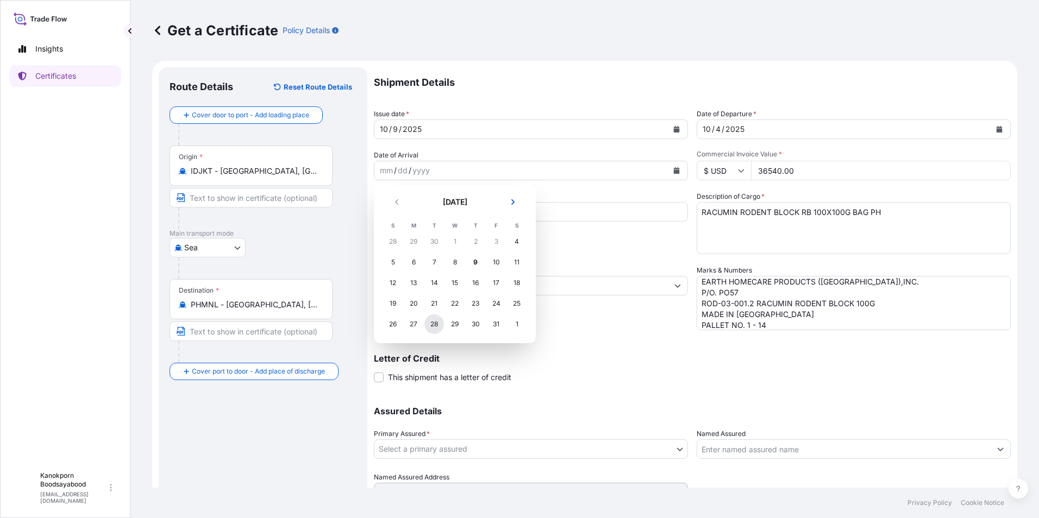
click at [435, 323] on div "28" at bounding box center [434, 325] width 20 height 20
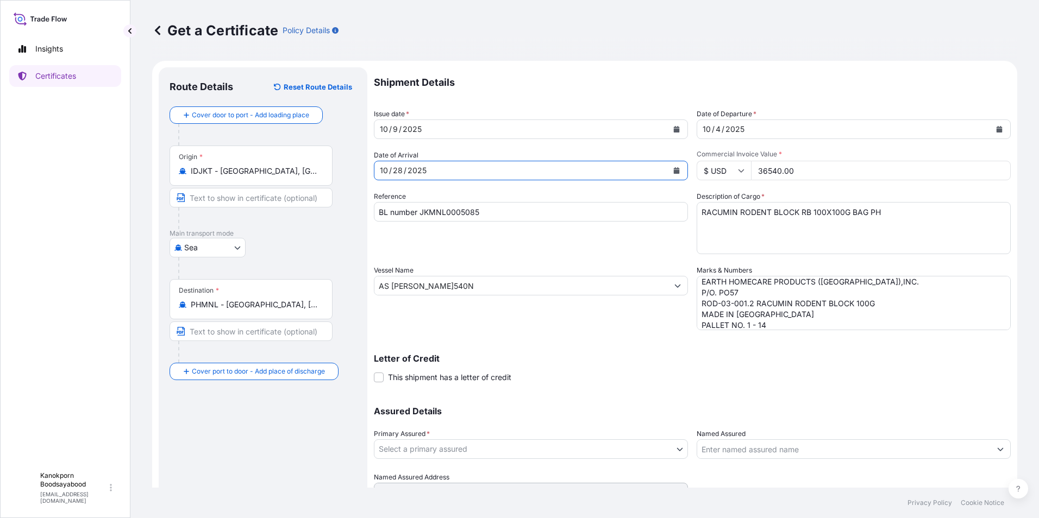
click at [646, 361] on p "Letter of Credit" at bounding box center [692, 358] width 637 height 9
click at [997, 129] on icon "Calendar" at bounding box center [1000, 129] width 6 height 7
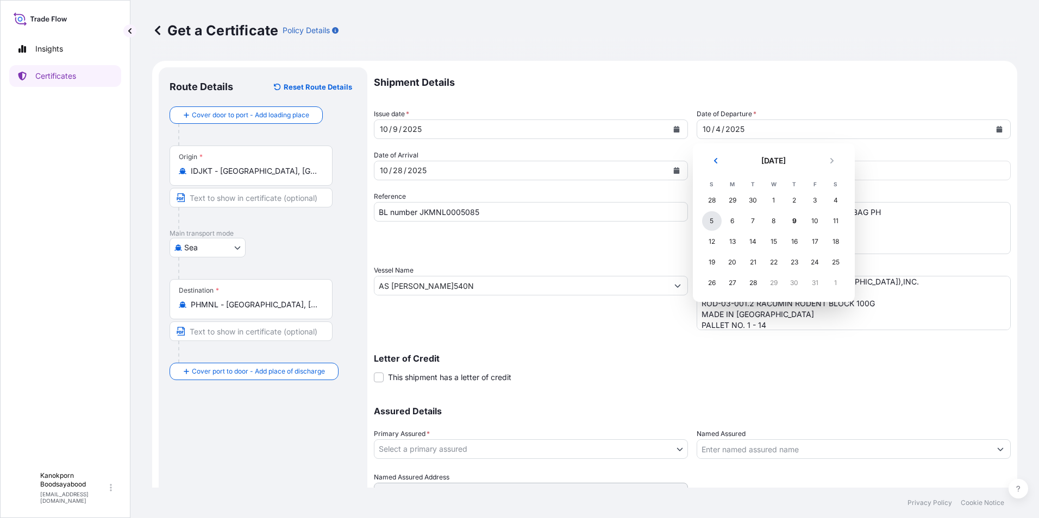
click at [711, 222] on div "5" at bounding box center [712, 221] width 20 height 20
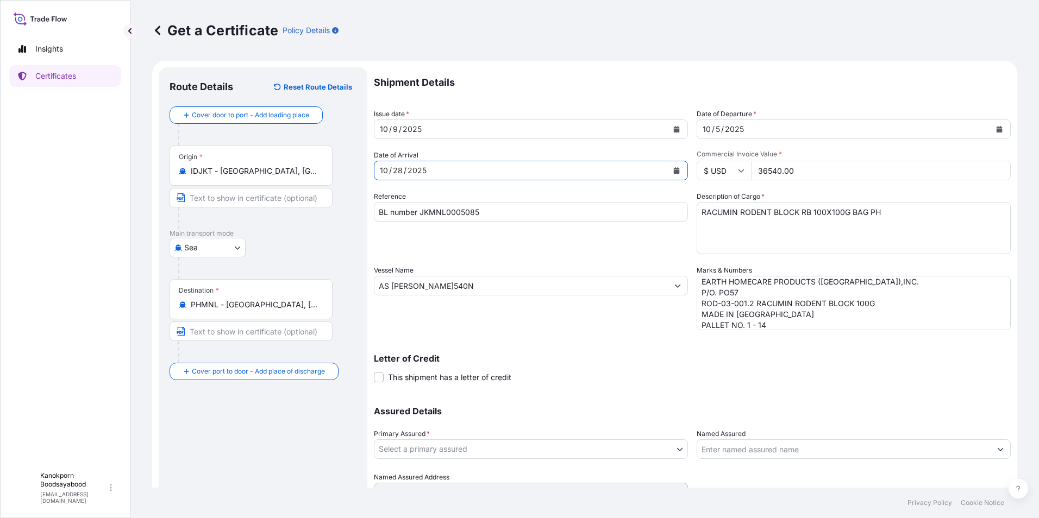
click at [674, 168] on icon "Calendar" at bounding box center [677, 170] width 6 height 7
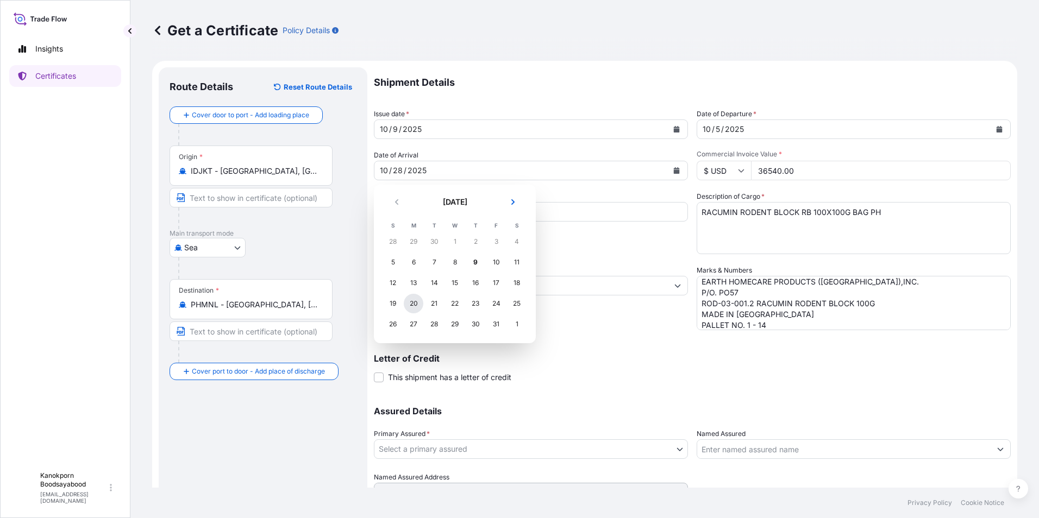
click at [413, 305] on div "20" at bounding box center [414, 304] width 20 height 20
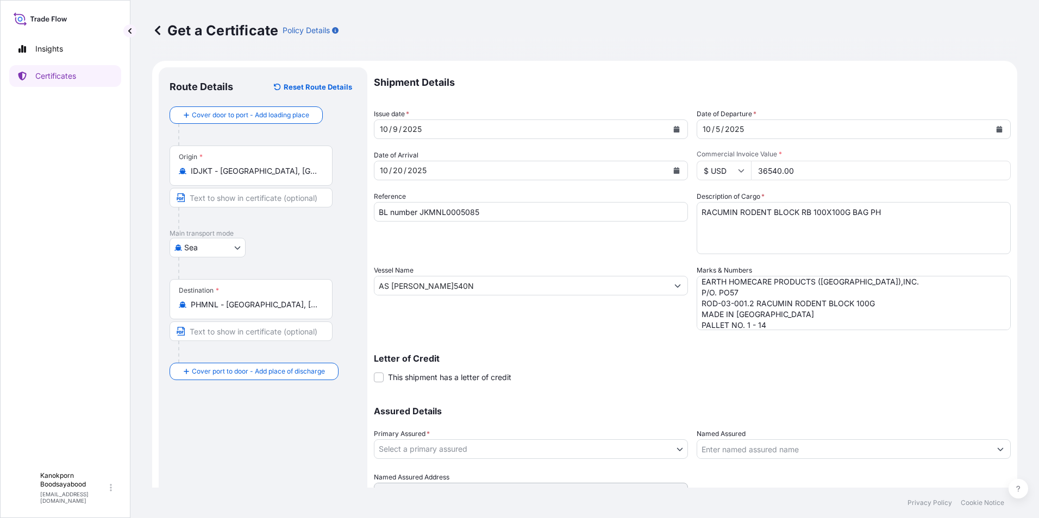
click at [570, 248] on div "Reference BL number JKMNL0005085" at bounding box center [531, 222] width 314 height 63
click at [617, 358] on p "Letter of Credit" at bounding box center [692, 358] width 637 height 9
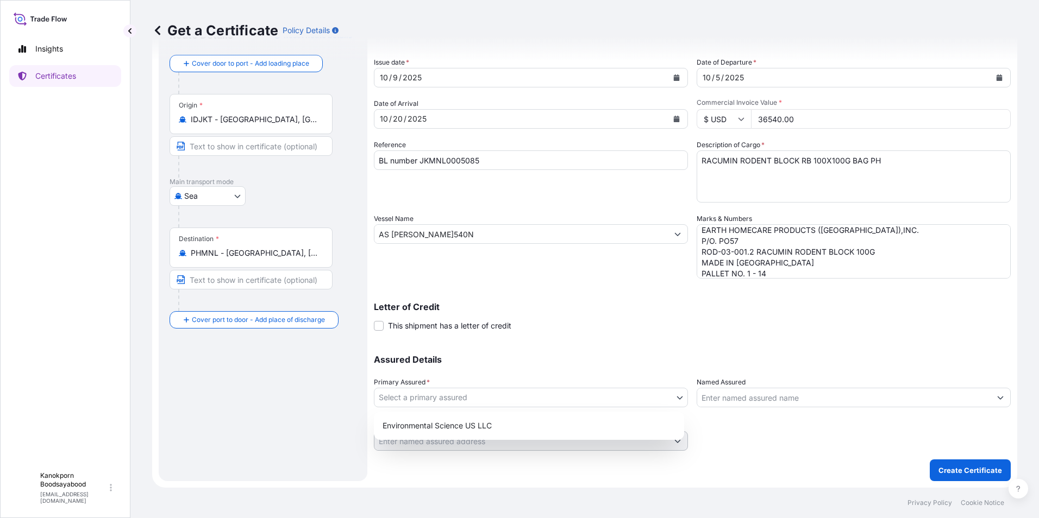
click at [615, 402] on body "Insights Certificates K Kanokporn Boodsayabood [EMAIL_ADDRESS][DOMAIN_NAME] Get…" at bounding box center [519, 259] width 1039 height 518
click at [504, 426] on div "Environmental Science US LLC" at bounding box center [529, 426] width 302 height 20
select select "32009"
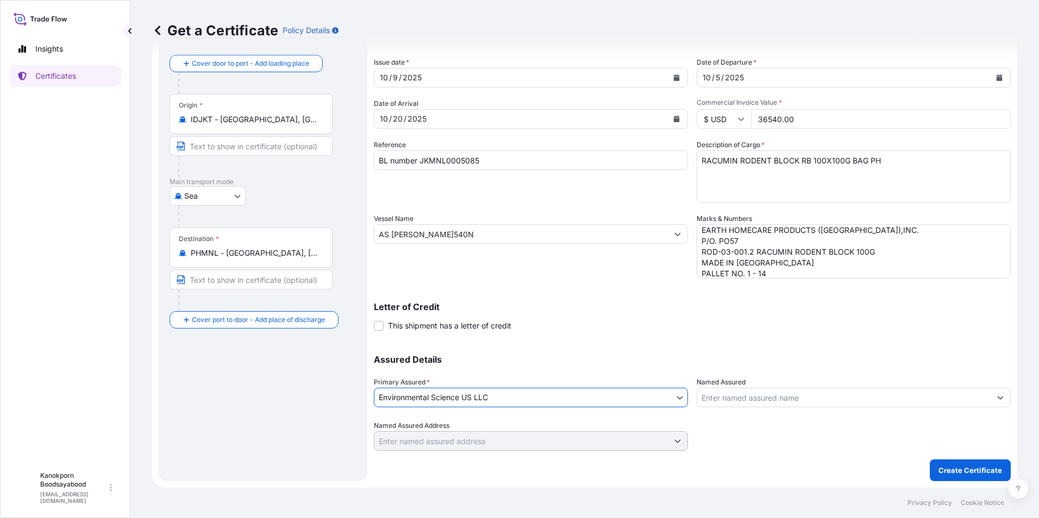
click at [803, 398] on input "Named Assured" at bounding box center [843, 398] width 293 height 20
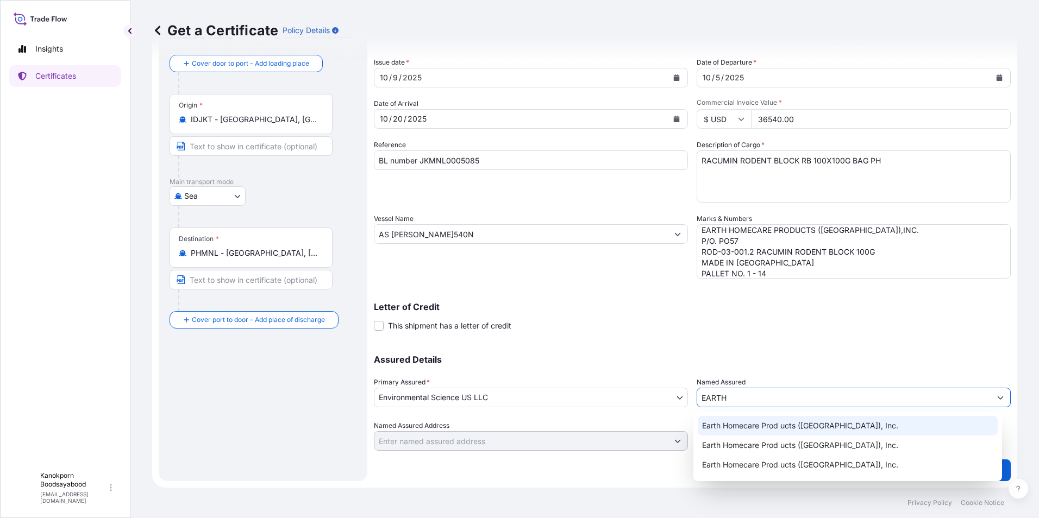
click at [804, 428] on span "Earth Homecare Prod ucts ([GEOGRAPHIC_DATA]), Inc." at bounding box center [800, 426] width 196 height 11
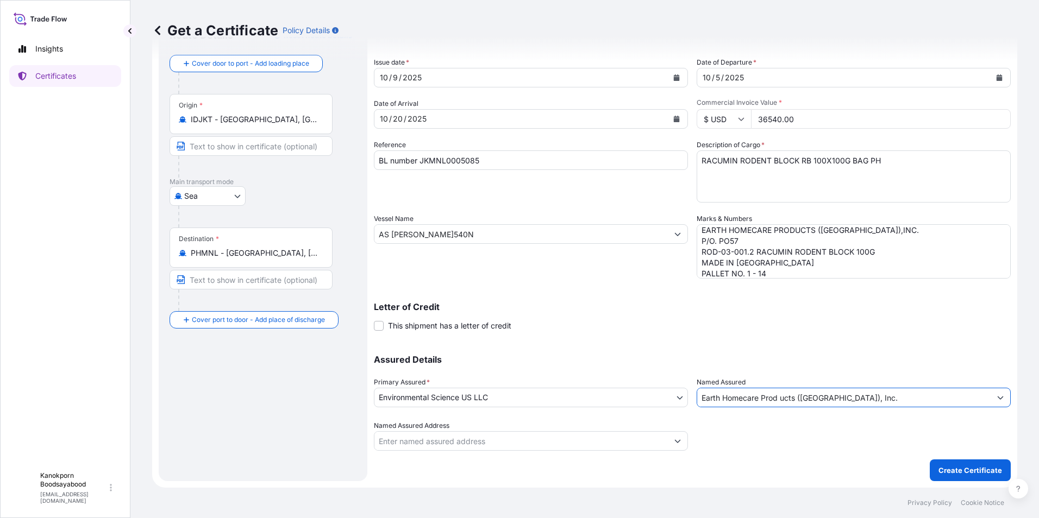
click at [764, 400] on input "Earth Homecare Prod ucts ([GEOGRAPHIC_DATA]), Inc." at bounding box center [843, 398] width 293 height 20
click at [778, 399] on input "Earth Homecare Prod ucts ([GEOGRAPHIC_DATA]), Inc." at bounding box center [843, 398] width 293 height 20
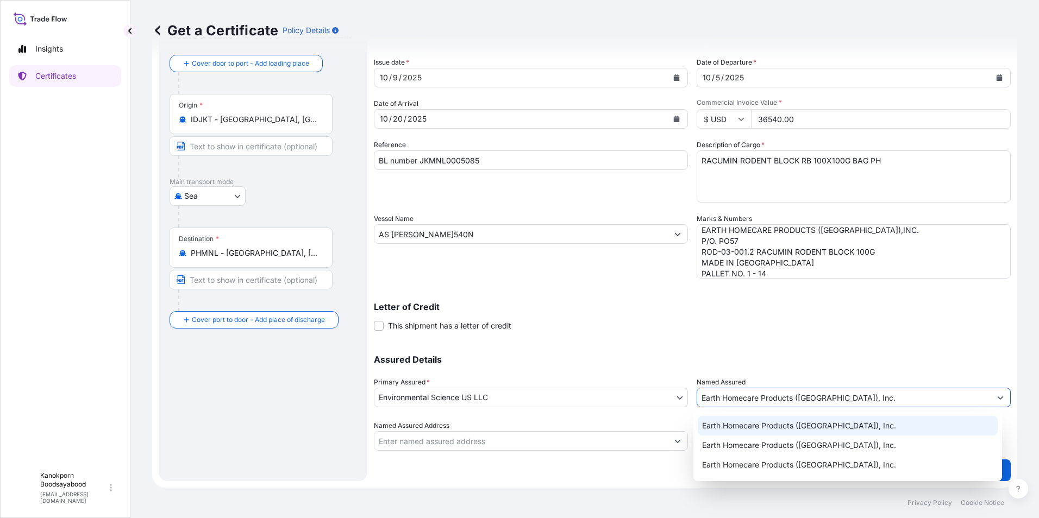
click at [802, 422] on span "Earth Homecare Products ([GEOGRAPHIC_DATA]), Inc." at bounding box center [799, 426] width 194 height 11
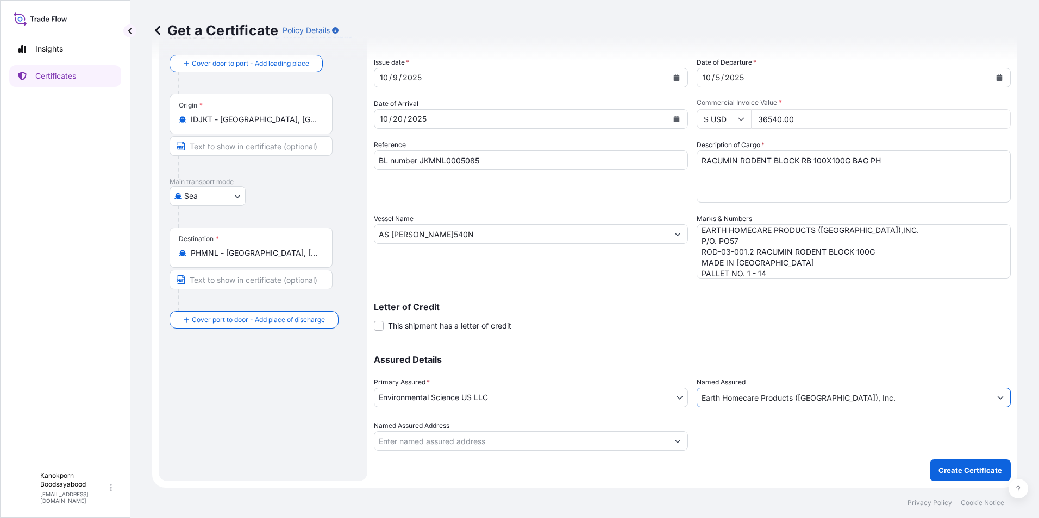
type input "Earth Homecare Products ([GEOGRAPHIC_DATA]), Inc."
click at [767, 441] on div at bounding box center [854, 436] width 314 height 30
click at [960, 474] on p "Create Certificate" at bounding box center [971, 470] width 64 height 11
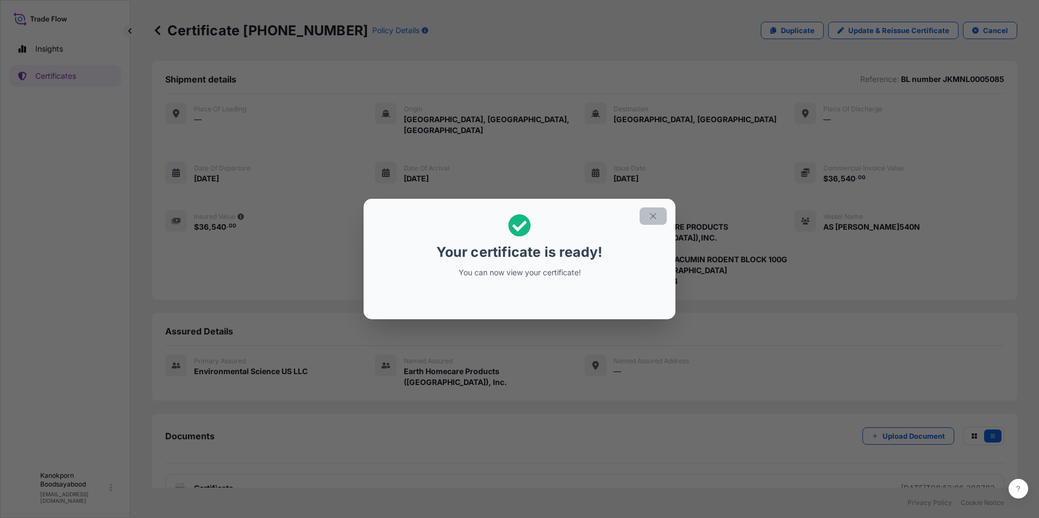
click at [656, 216] on icon "button" at bounding box center [653, 216] width 10 height 10
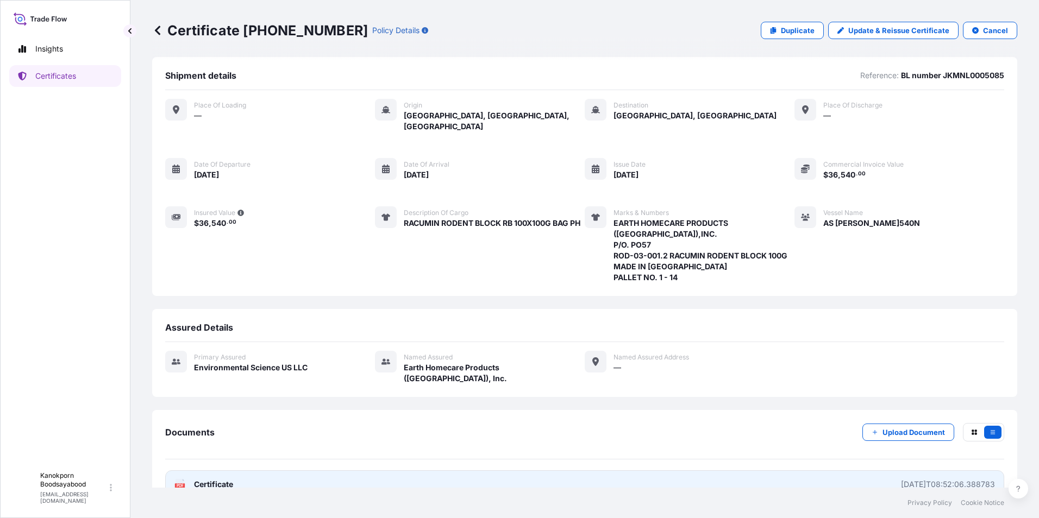
scroll to position [6, 0]
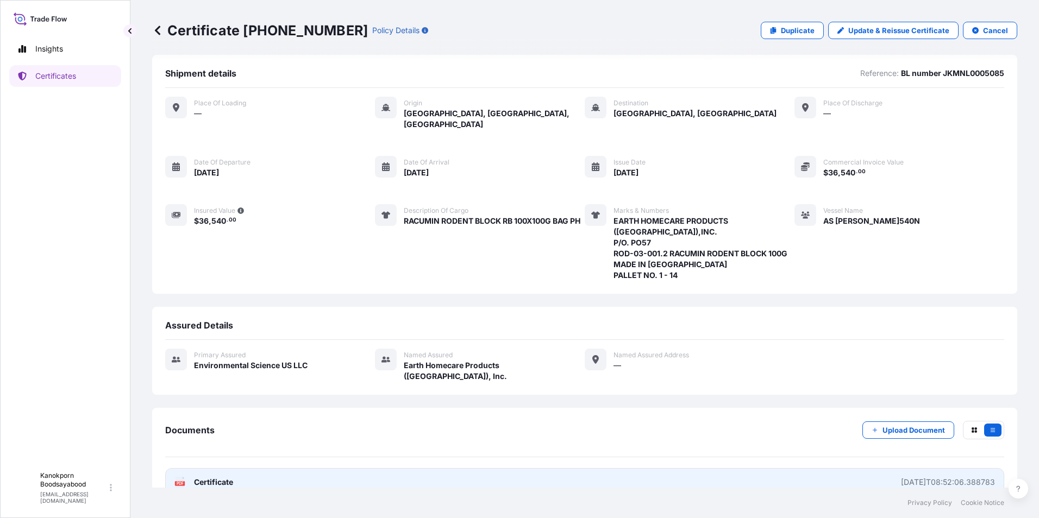
click at [687, 468] on link "PDF Certificate [DATE]T08:52:06.388783" at bounding box center [584, 482] width 839 height 28
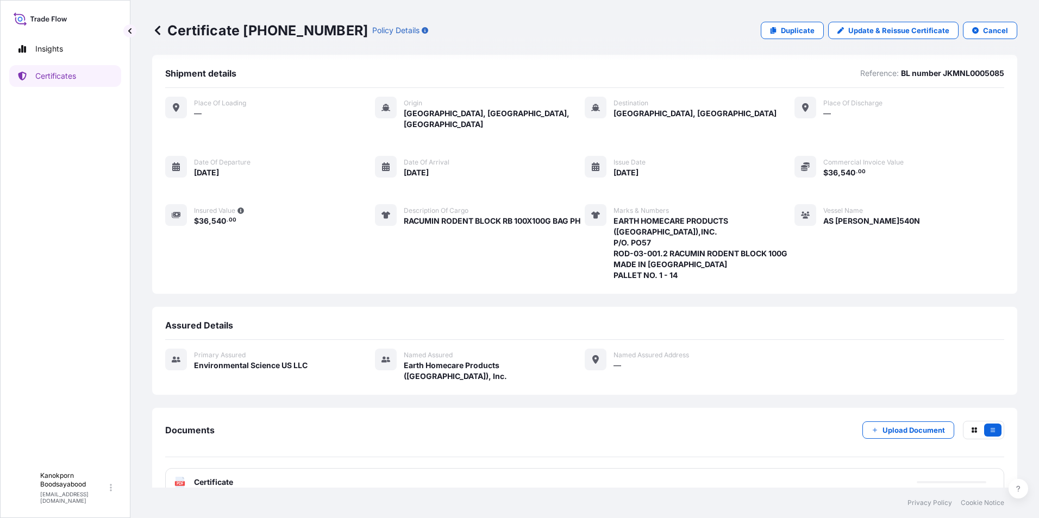
scroll to position [0, 0]
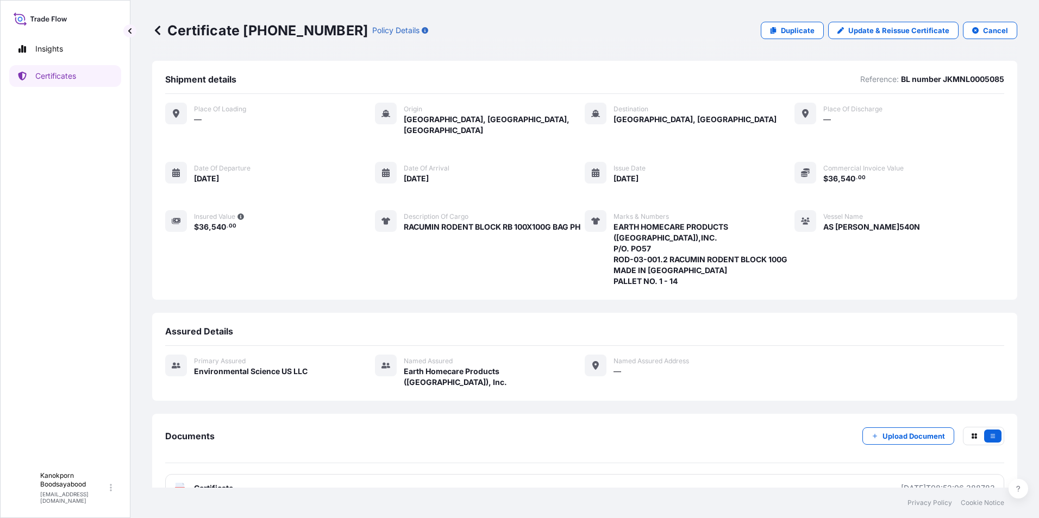
click at [162, 30] on icon at bounding box center [157, 30] width 11 height 11
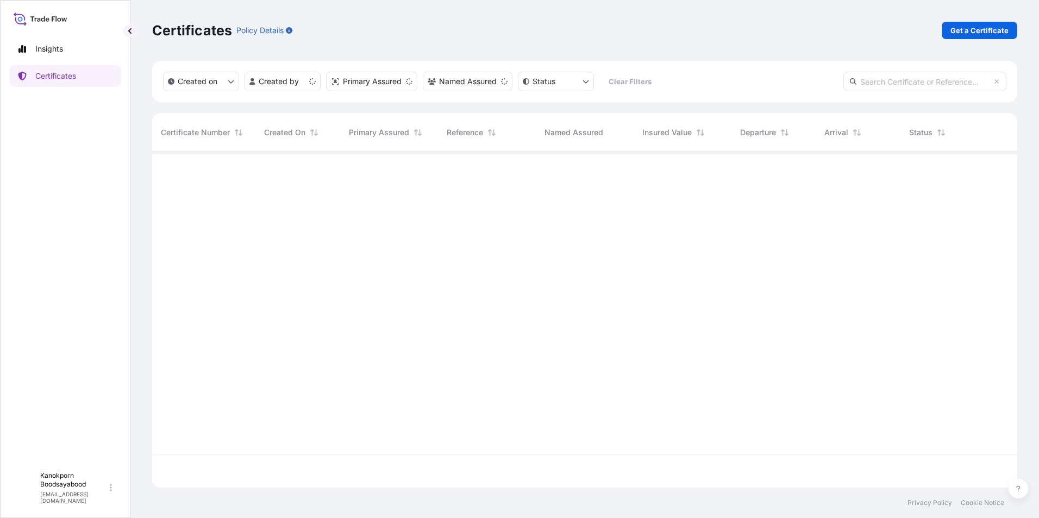
scroll to position [334, 857]
